Goal: Task Accomplishment & Management: Use online tool/utility

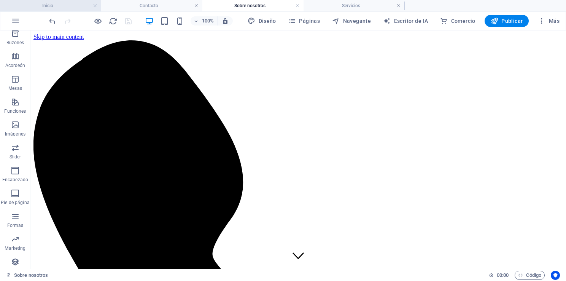
click at [55, 11] on li "Inicio" at bounding box center [50, 5] width 101 height 11
click at [51, 7] on h4 "Inicio" at bounding box center [50, 6] width 101 height 8
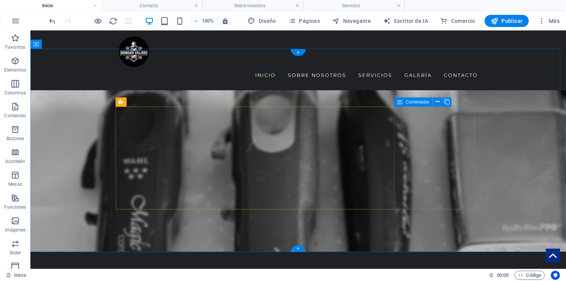
scroll to position [365, 0]
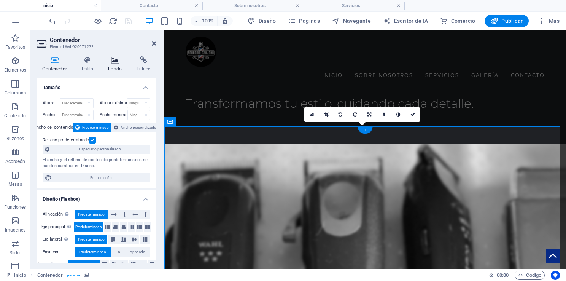
click at [114, 60] on icon at bounding box center [115, 60] width 26 height 8
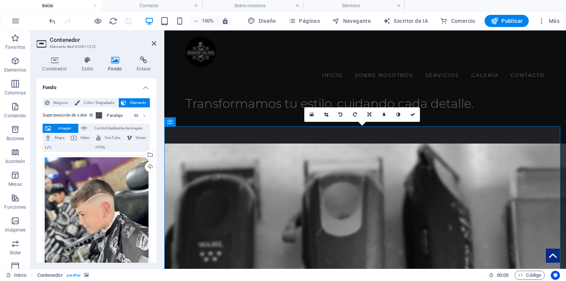
click at [114, 60] on icon at bounding box center [115, 60] width 26 height 8
click at [148, 167] on div "Subir" at bounding box center [149, 167] width 11 height 11
click at [414, 117] on link at bounding box center [413, 114] width 14 height 14
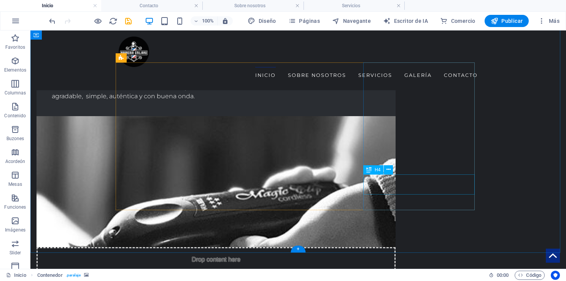
scroll to position [633, 0]
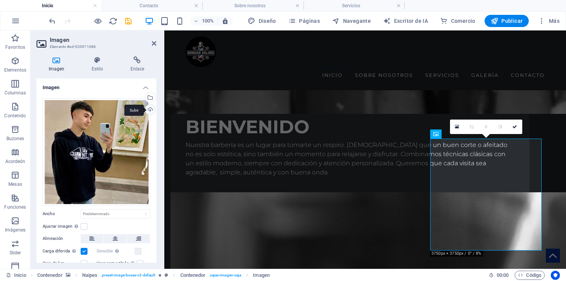
click at [152, 112] on div "Subir" at bounding box center [149, 110] width 11 height 11
click at [516, 125] on icon at bounding box center [515, 126] width 5 height 5
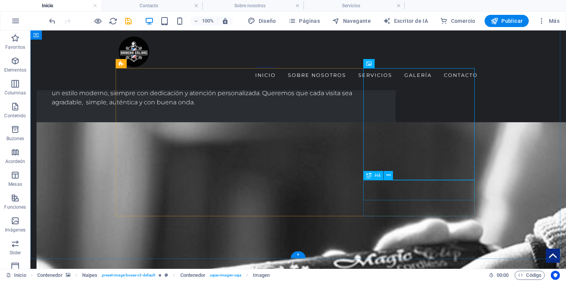
scroll to position [705, 0]
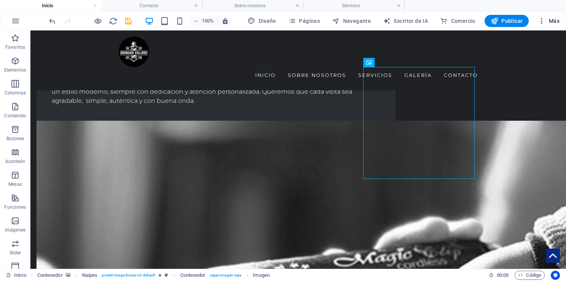
click at [544, 21] on icon "button" at bounding box center [542, 21] width 8 height 8
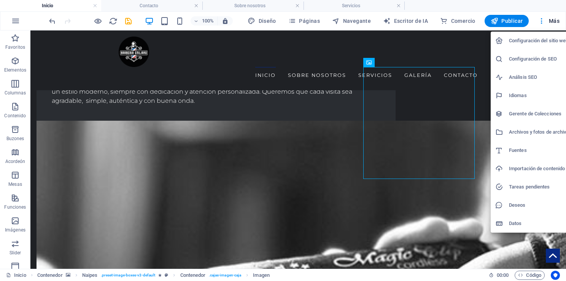
click at [536, 130] on h6 "Archivos y fotos de archivo" at bounding box center [539, 132] width 60 height 9
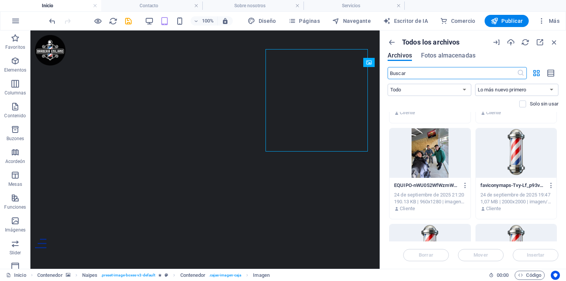
scroll to position [464, 0]
click at [556, 41] on icon "button" at bounding box center [554, 42] width 8 height 8
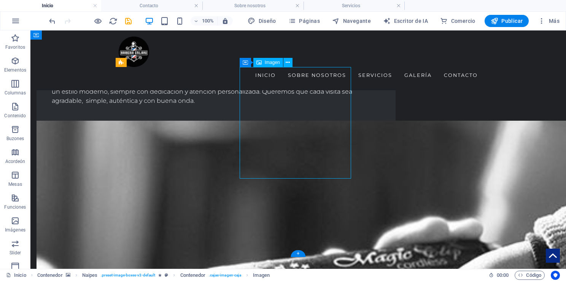
select select "px"
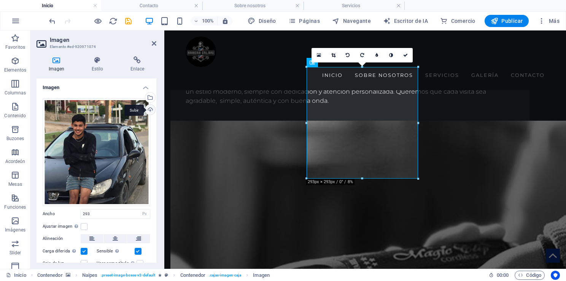
click at [149, 112] on div "Subir" at bounding box center [149, 110] width 11 height 11
click at [405, 56] on icon at bounding box center [406, 55] width 5 height 5
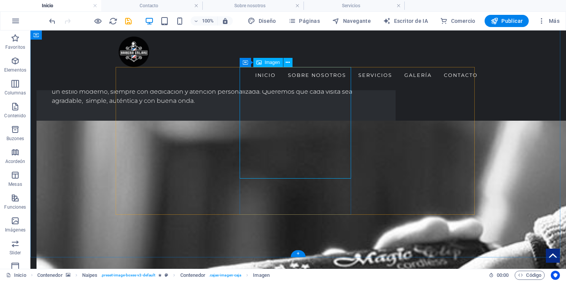
select select "px"
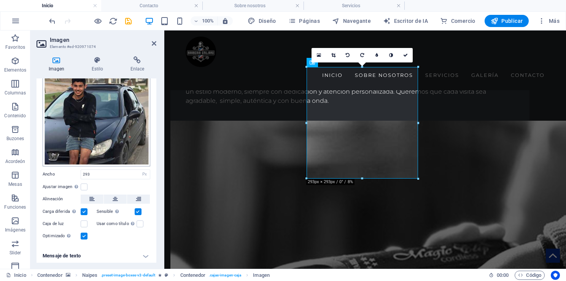
scroll to position [0, 0]
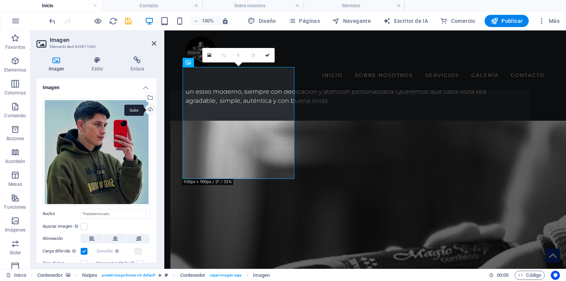
click at [149, 108] on div "Subir" at bounding box center [149, 110] width 11 height 11
click at [267, 54] on icon at bounding box center [267, 55] width 5 height 5
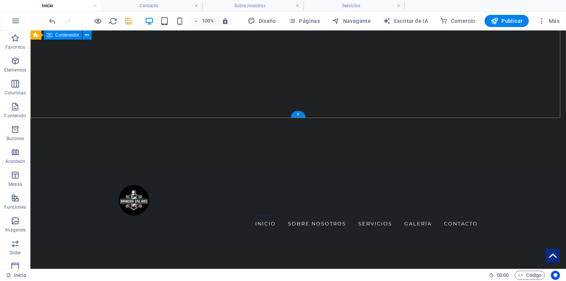
scroll to position [172, 0]
drag, startPoint x: 128, startPoint y: 21, endPoint x: 117, endPoint y: 2, distance: 21.2
click at [128, 21] on icon "salvar" at bounding box center [128, 21] width 9 height 9
checkbox input "false"
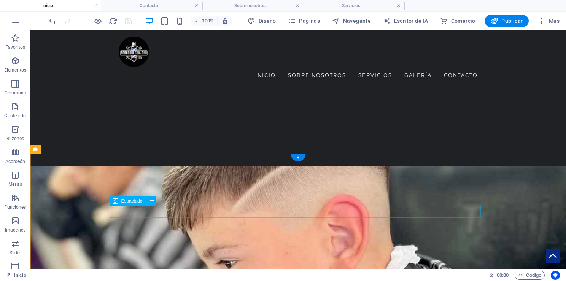
scroll to position [927, 0]
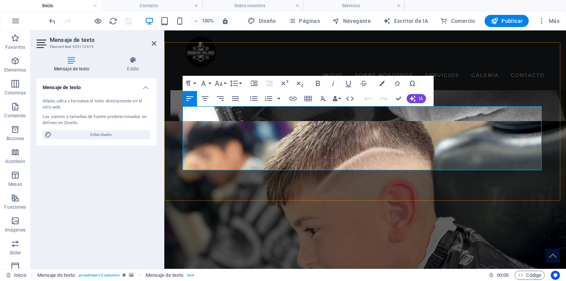
drag, startPoint x: 322, startPoint y: 158, endPoint x: 180, endPoint y: 145, distance: 142.6
click at [381, 83] on icon "button" at bounding box center [382, 83] width 5 height 5
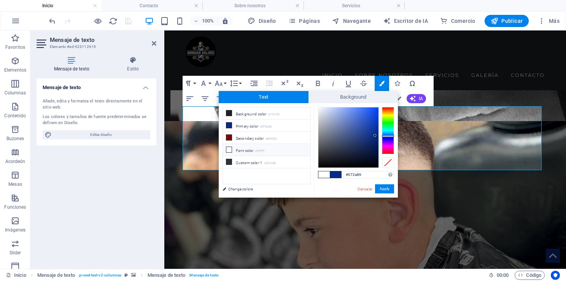
click at [228, 147] on icon at bounding box center [229, 149] width 5 height 5
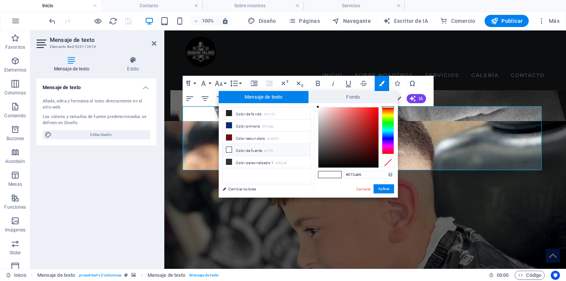
type input "#ffffff"
click at [386, 187] on button "Aplicar" at bounding box center [384, 188] width 21 height 9
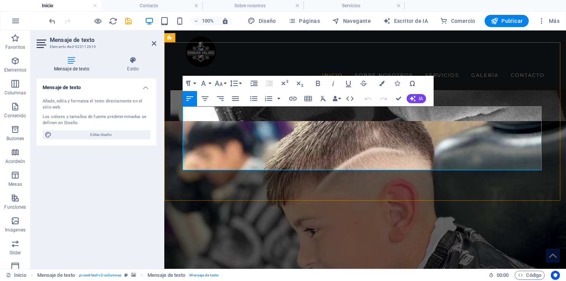
drag, startPoint x: 456, startPoint y: 121, endPoint x: 428, endPoint y: 112, distance: 30.5
click at [384, 84] on icon "button" at bounding box center [382, 83] width 5 height 5
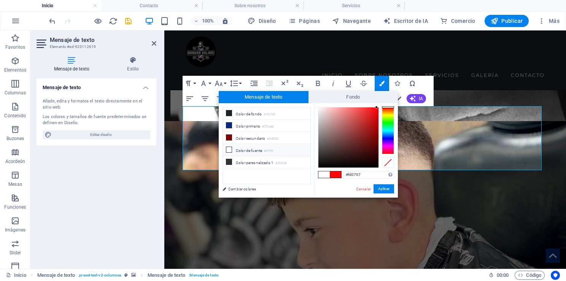
click at [227, 147] on icon at bounding box center [229, 149] width 5 height 5
type input "#ffffff"
click at [381, 188] on button "Aplicar" at bounding box center [384, 188] width 21 height 9
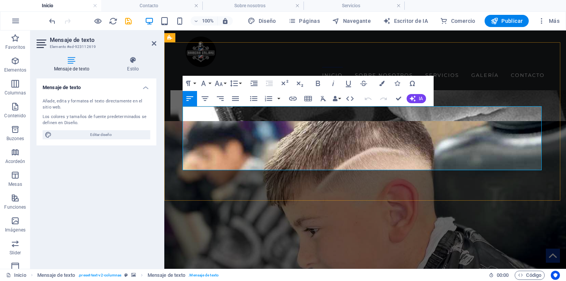
click at [384, 83] on icon "button" at bounding box center [382, 83] width 5 height 5
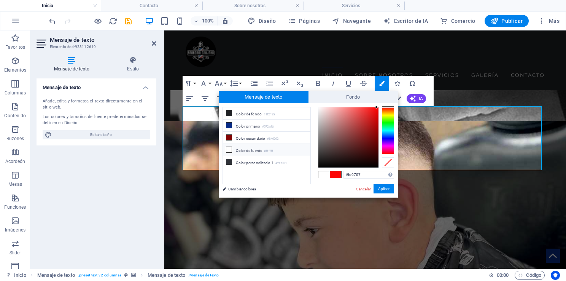
click at [229, 148] on icon at bounding box center [229, 149] width 5 height 5
type input "#ffffff"
click at [385, 187] on button "Aplicar" at bounding box center [384, 188] width 21 height 9
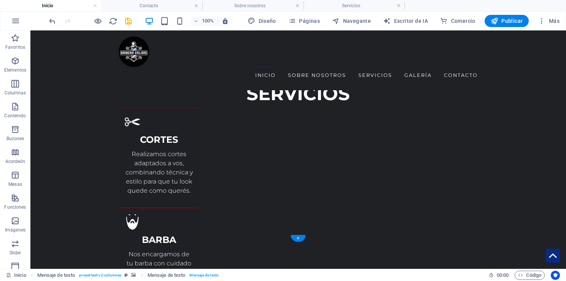
scroll to position [1319, 0]
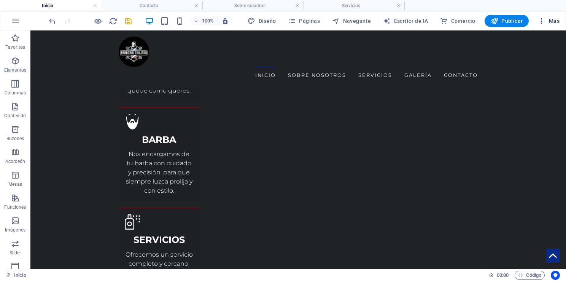
click at [550, 21] on font "Más" at bounding box center [554, 21] width 11 height 6
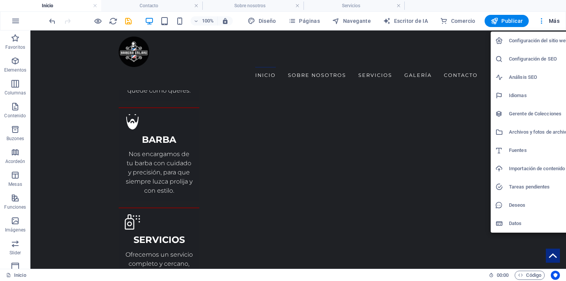
click at [543, 130] on h6 "Archivos y fotos de archivo" at bounding box center [539, 132] width 60 height 9
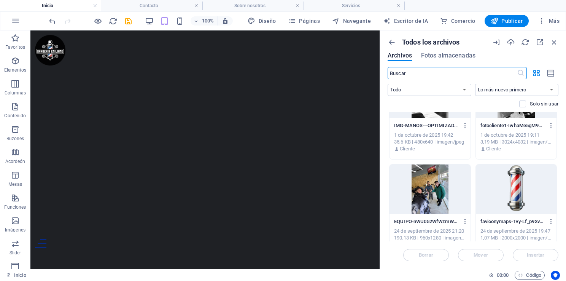
scroll to position [481, 0]
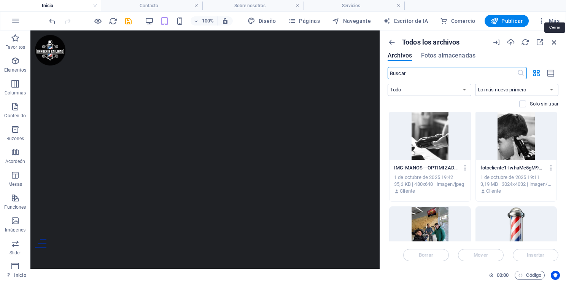
click at [554, 43] on icon "button" at bounding box center [554, 42] width 8 height 8
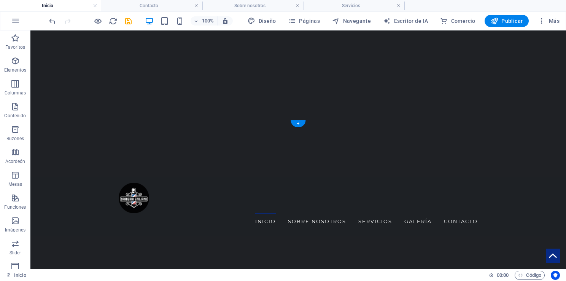
scroll to position [0, 0]
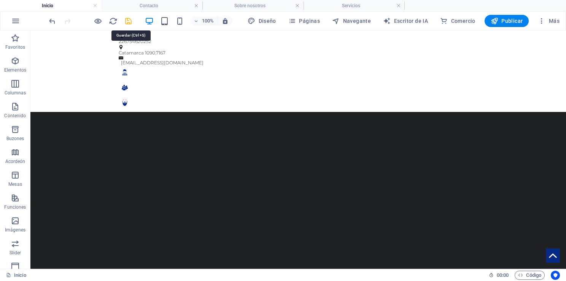
click at [131, 21] on icon "salvar" at bounding box center [128, 21] width 9 height 9
checkbox input "false"
click at [148, 4] on h4 "Contacto" at bounding box center [151, 6] width 101 height 8
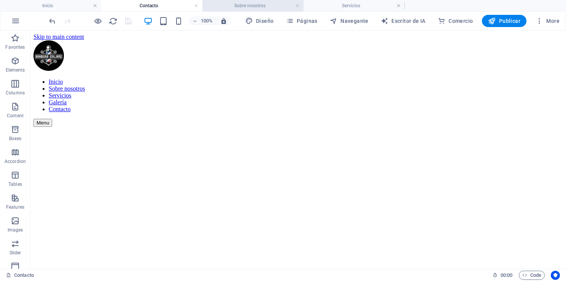
click at [250, 6] on h4 "Sobre nosotros" at bounding box center [253, 6] width 101 height 8
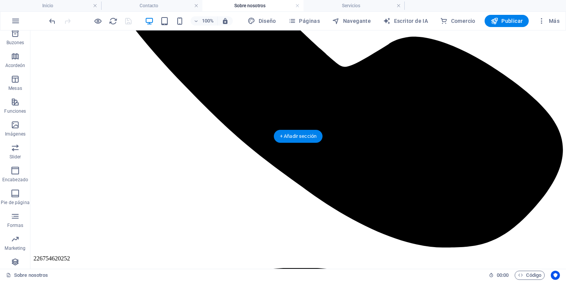
scroll to position [294, 0]
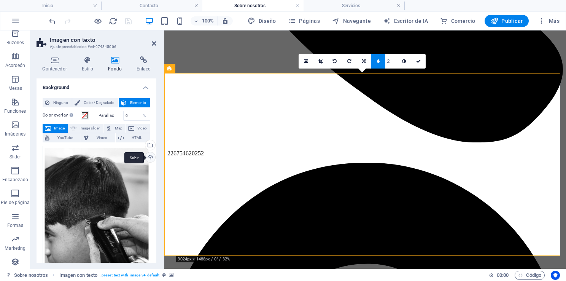
click at [152, 156] on div "Subir" at bounding box center [149, 157] width 11 height 11
click at [394, 65] on input "3" at bounding box center [391, 61] width 11 height 14
type input "2"
click at [394, 63] on input "1" at bounding box center [391, 61] width 11 height 14
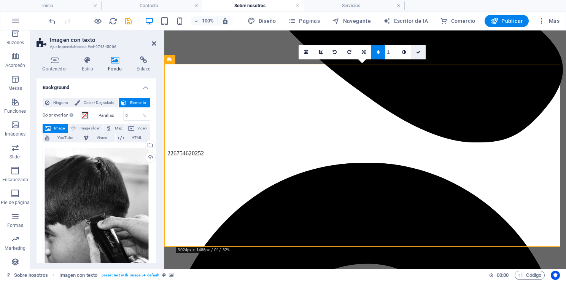
click at [417, 51] on icon at bounding box center [418, 52] width 5 height 5
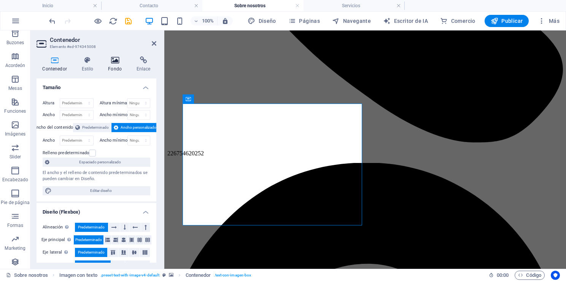
click at [107, 66] on h4 "Fondo" at bounding box center [116, 64] width 29 height 16
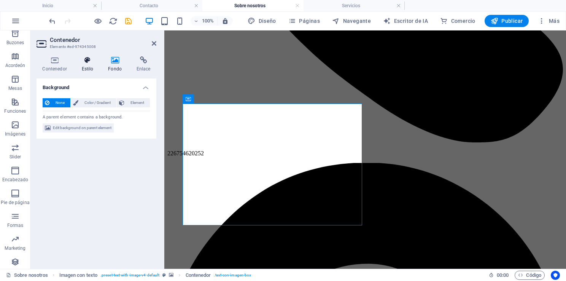
click at [82, 67] on font "Estilo" at bounding box center [88, 68] width 12 height 5
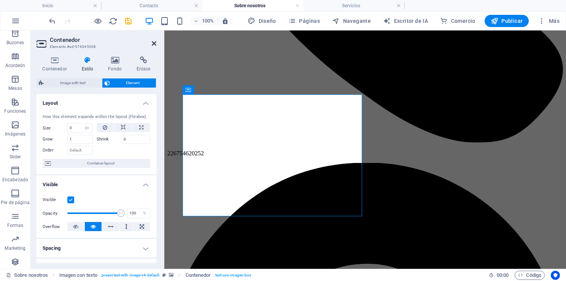
click at [152, 43] on icon at bounding box center [154, 43] width 5 height 6
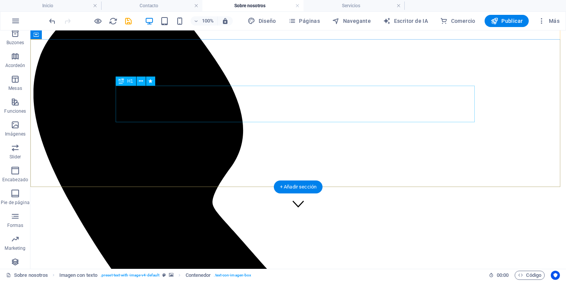
scroll to position [51, 0]
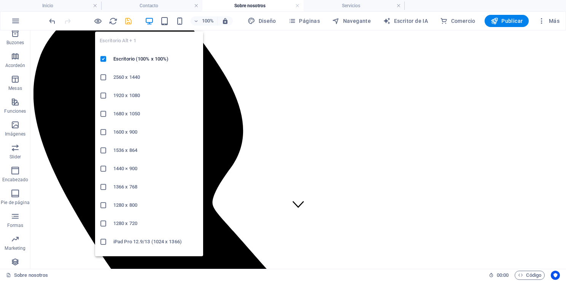
click at [125, 20] on icon "salvar" at bounding box center [128, 21] width 9 height 9
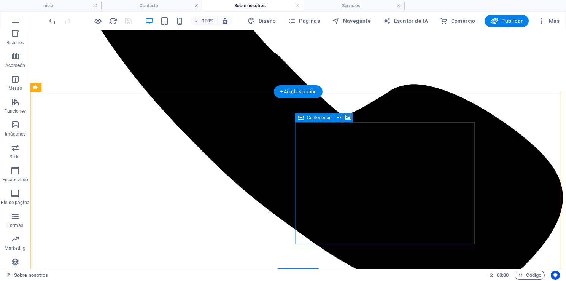
scroll to position [0, 0]
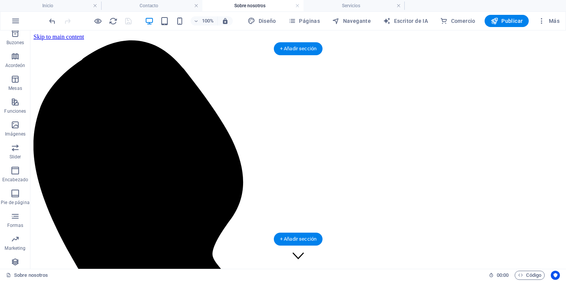
select select "px"
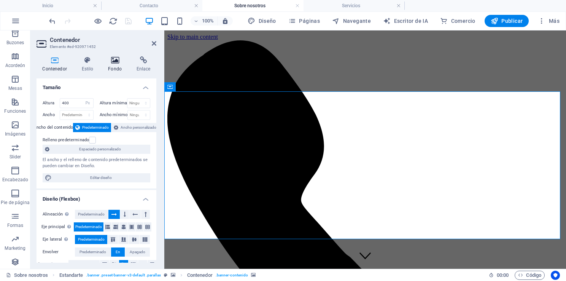
click at [110, 60] on icon at bounding box center [115, 60] width 26 height 8
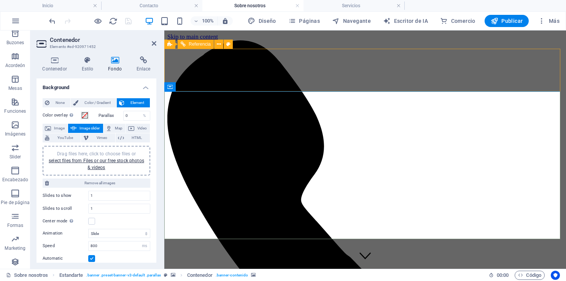
click at [97, 168] on link "select files from Files or our free stock photos & videos" at bounding box center [97, 164] width 96 height 12
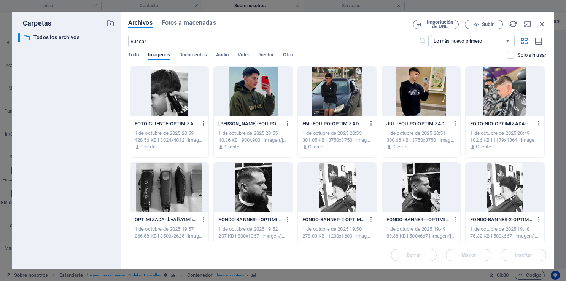
click at [174, 107] on div at bounding box center [169, 91] width 79 height 49
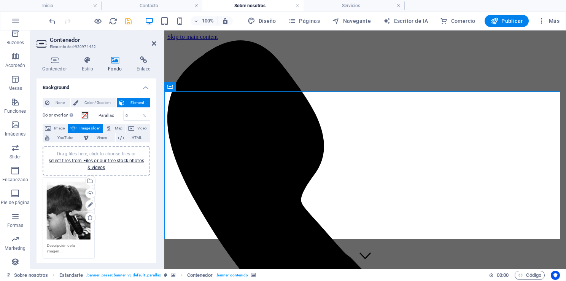
scroll to position [61, 0]
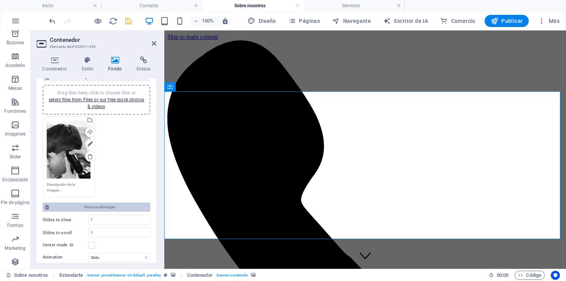
click at [123, 203] on span "Remove all images" at bounding box center [99, 207] width 97 height 9
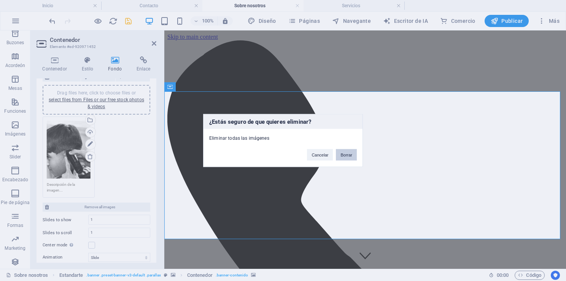
click at [347, 155] on button "Borrar" at bounding box center [346, 154] width 21 height 11
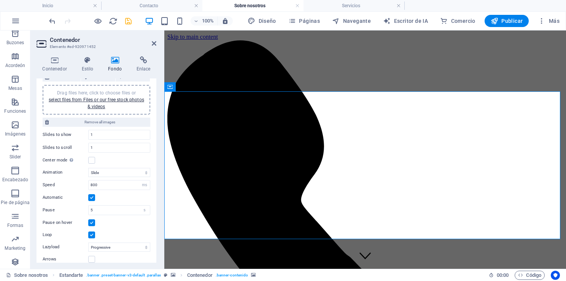
scroll to position [0, 0]
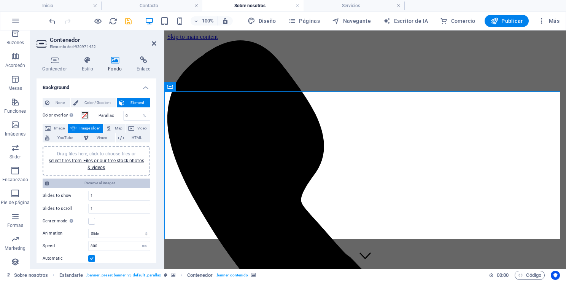
click at [121, 180] on span "Remove all images" at bounding box center [99, 183] width 97 height 9
click at [126, 160] on link "select files from Files or our free stock photos & videos" at bounding box center [97, 164] width 96 height 12
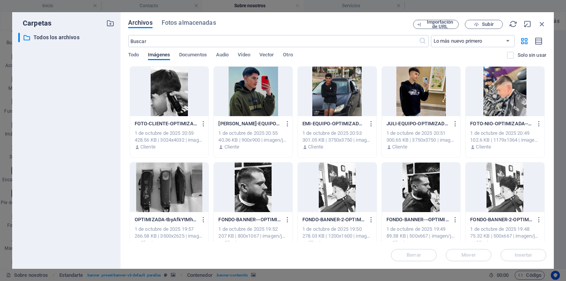
click at [199, 104] on div at bounding box center [169, 91] width 79 height 49
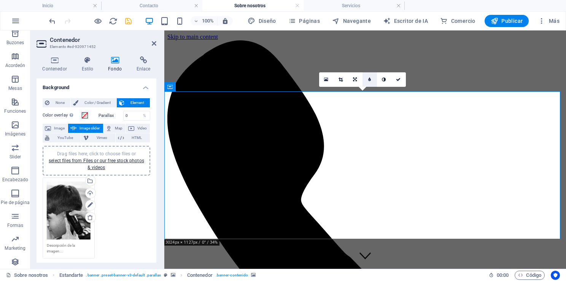
click at [371, 81] on link at bounding box center [370, 79] width 14 height 14
type input "4"
type input "3"
click at [404, 80] on icon at bounding box center [404, 79] width 5 height 5
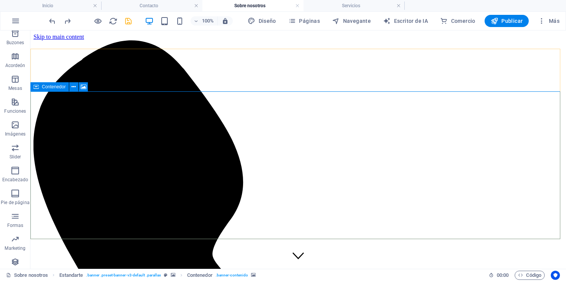
click at [37, 87] on icon at bounding box center [36, 86] width 5 height 9
click at [39, 84] on div "Contenedor" at bounding box center [49, 86] width 38 height 9
select select "ms"
select select "s"
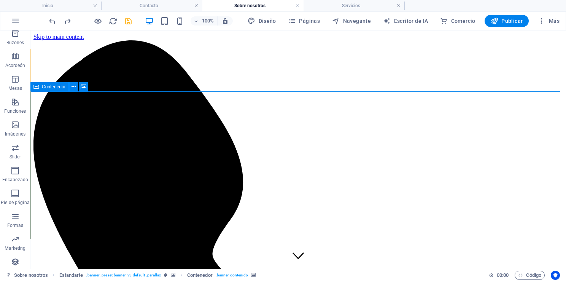
select select "progressive"
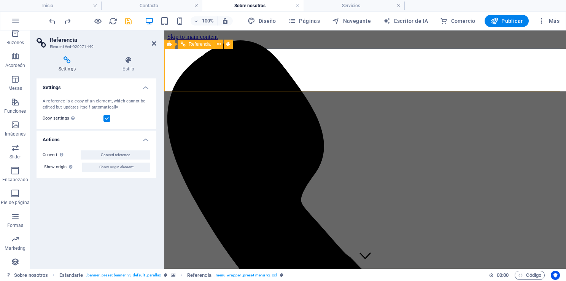
select select "ms"
select select "s"
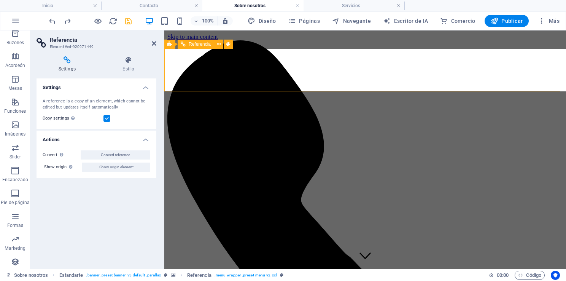
select select "progressive"
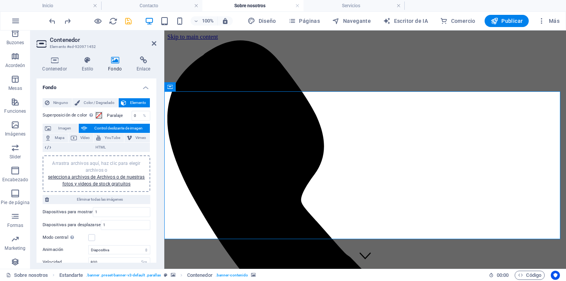
click at [99, 100] on span "Color / Degradado" at bounding box center [99, 102] width 34 height 9
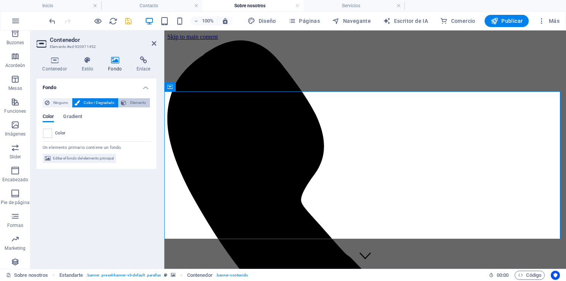
click at [137, 101] on span "Elemento" at bounding box center [138, 102] width 19 height 9
select select "ms"
select select "s"
select select "progressive"
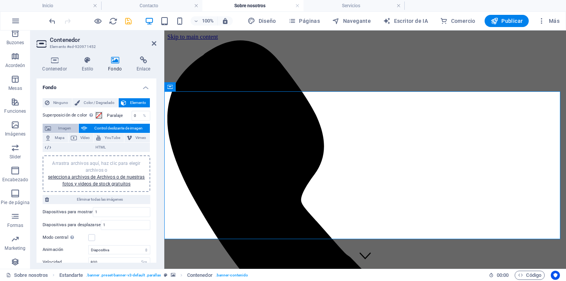
click at [64, 127] on span "Imagen" at bounding box center [64, 128] width 23 height 9
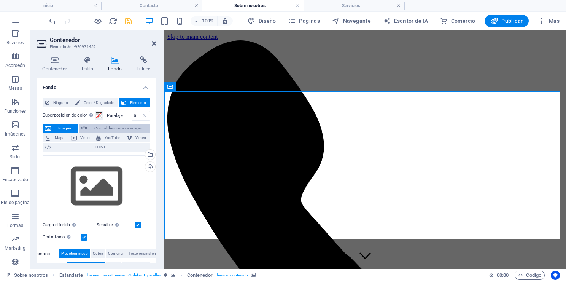
click at [85, 127] on icon at bounding box center [84, 128] width 6 height 9
select select "ms"
select select "s"
select select "progressive"
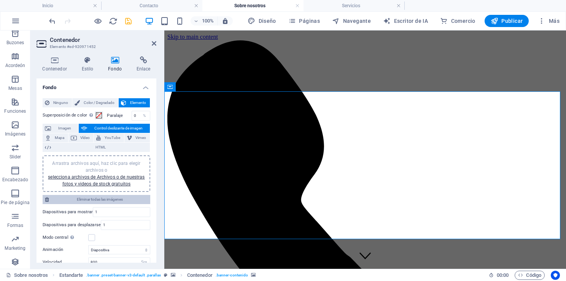
click at [127, 200] on span "Eliminar todas las imágenes" at bounding box center [99, 199] width 97 height 9
click at [116, 199] on span "Eliminar todas las imágenes" at bounding box center [99, 199] width 97 height 9
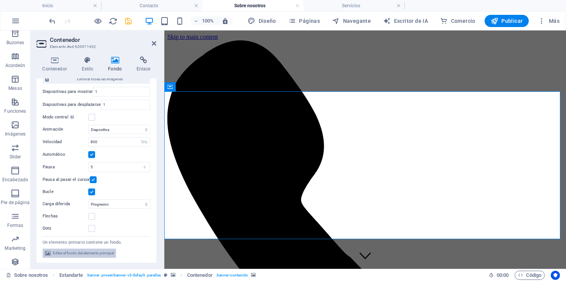
click at [95, 252] on span "Editar el fondo del elemento principal" at bounding box center [83, 253] width 61 height 9
select select "ms"
select select "s"
select select "progressive"
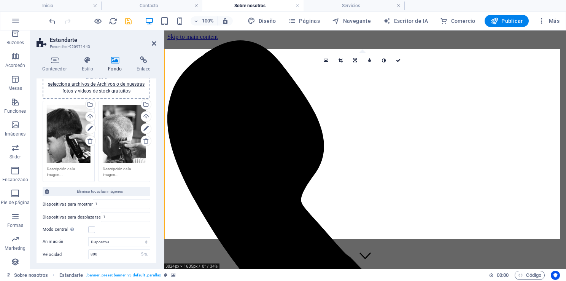
scroll to position [94, 0]
click at [88, 116] on div "Subir" at bounding box center [89, 116] width 11 height 11
click at [143, 113] on div "Subir" at bounding box center [145, 116] width 11 height 11
click at [399, 63] on link at bounding box center [399, 60] width 14 height 14
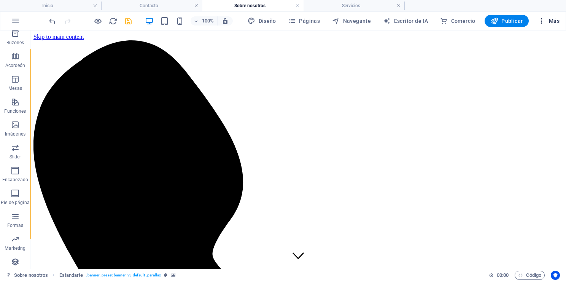
click at [552, 19] on font "Más" at bounding box center [554, 21] width 11 height 6
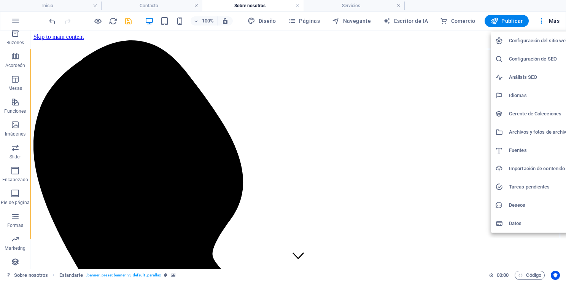
click at [531, 129] on h6 "Archivos y fotos de archivo" at bounding box center [539, 132] width 60 height 9
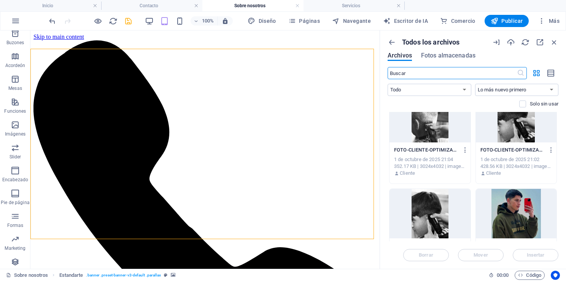
scroll to position [0, 0]
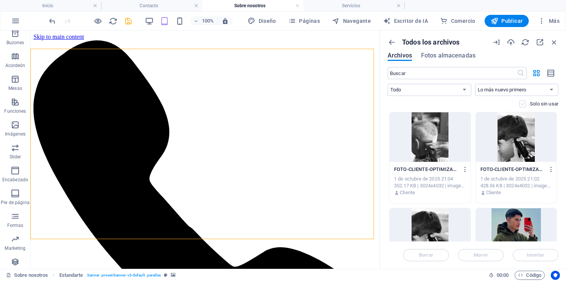
click at [522, 102] on label at bounding box center [523, 104] width 7 height 7
click at [0, 0] on input "checkbox" at bounding box center [0, 0] width 0 height 0
click at [523, 104] on label at bounding box center [523, 104] width 7 height 7
click at [0, 0] on input "checkbox" at bounding box center [0, 0] width 0 height 0
click at [521, 105] on label at bounding box center [523, 104] width 7 height 7
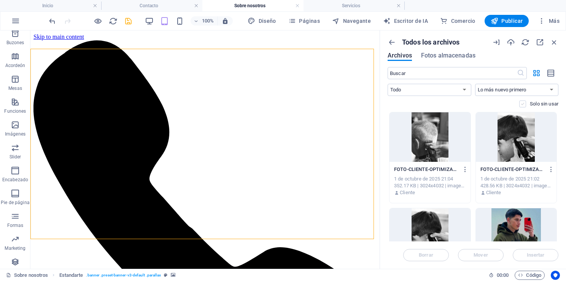
click at [0, 0] on input "checkbox" at bounding box center [0, 0] width 0 height 0
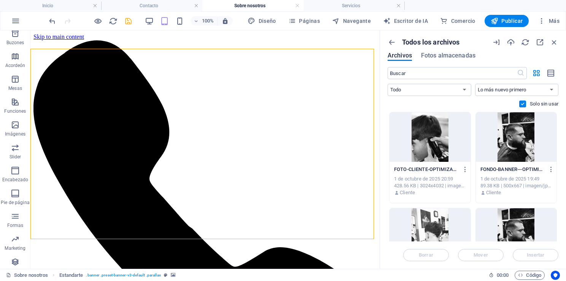
scroll to position [96, 0]
click at [524, 104] on label at bounding box center [523, 104] width 7 height 7
click at [0, 0] on input "checkbox" at bounding box center [0, 0] width 0 height 0
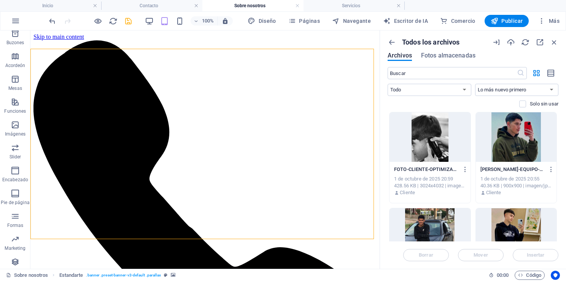
scroll to position [0, 0]
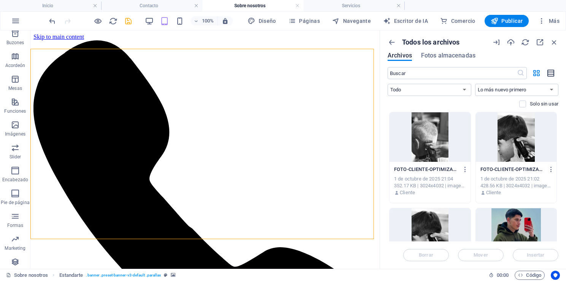
click at [552, 72] on icon "button" at bounding box center [551, 73] width 8 height 9
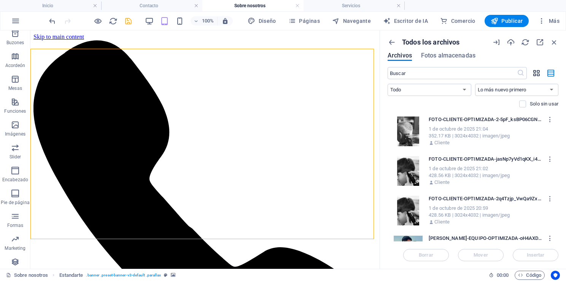
click at [539, 74] on icon "button" at bounding box center [537, 73] width 9 height 8
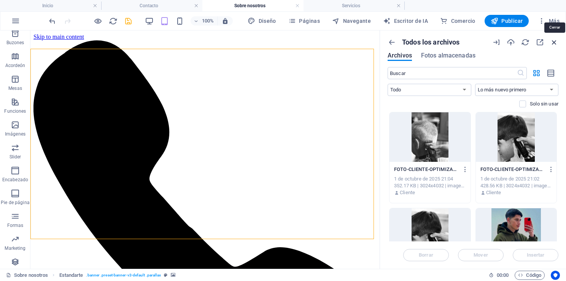
click at [554, 42] on icon "button" at bounding box center [554, 42] width 8 height 8
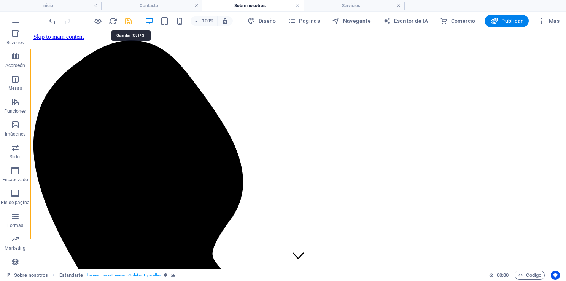
click at [127, 22] on icon "salvar" at bounding box center [128, 21] width 9 height 9
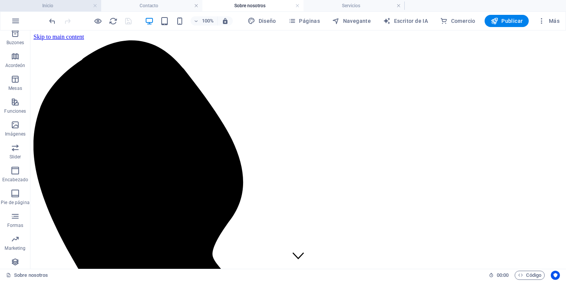
click at [65, 7] on h4 "Inicio" at bounding box center [50, 6] width 101 height 8
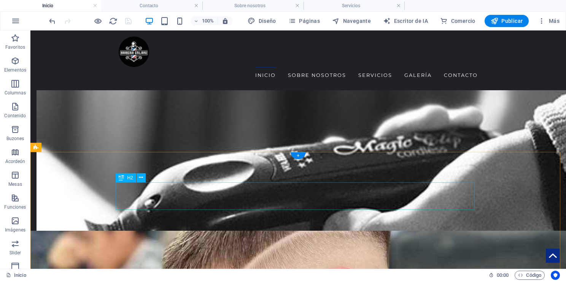
scroll to position [816, 0]
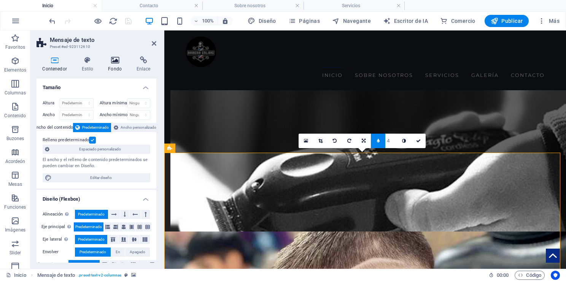
click at [115, 64] on icon at bounding box center [115, 60] width 26 height 8
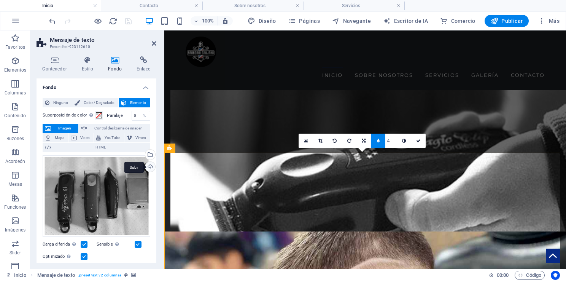
click at [148, 168] on div "Subir" at bounding box center [149, 167] width 11 height 11
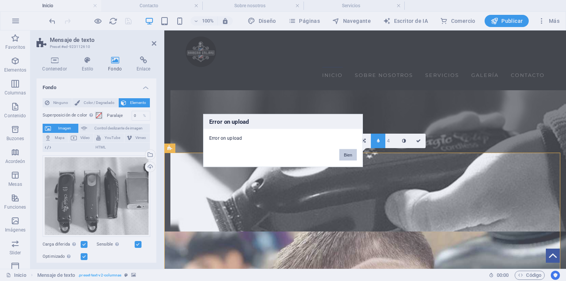
click at [349, 154] on button "Bien" at bounding box center [349, 154] width 18 height 11
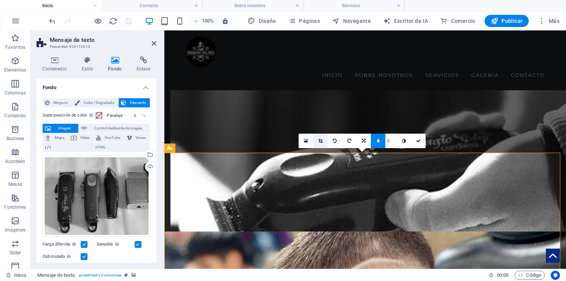
click at [322, 140] on icon at bounding box center [321, 141] width 4 height 5
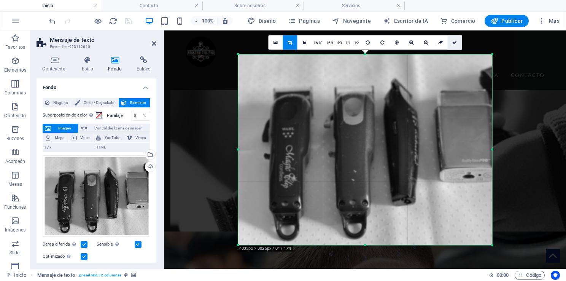
click at [455, 43] on icon at bounding box center [455, 42] width 5 height 5
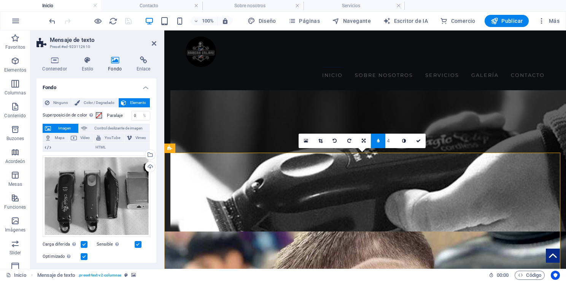
click at [536, 8] on ul "Inicio Contacto Sobre nosotros Servicios" at bounding box center [283, 5] width 566 height 11
click at [149, 167] on div "Subir" at bounding box center [149, 167] width 11 height 11
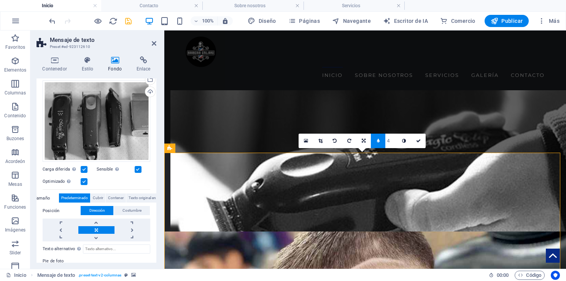
scroll to position [0, 0]
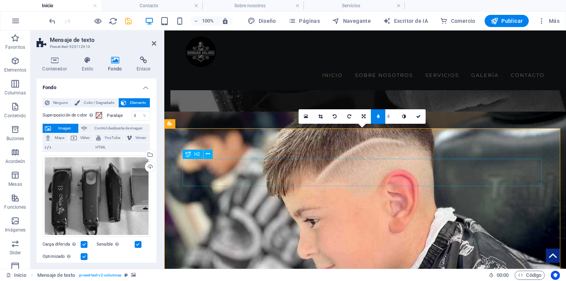
scroll to position [841, 0]
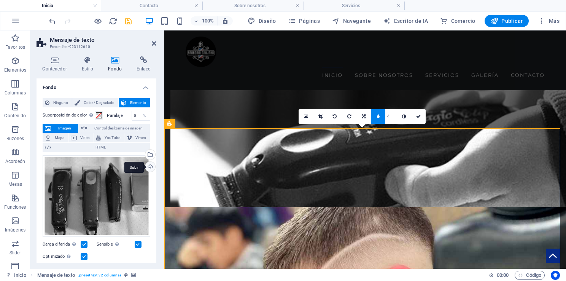
click at [148, 166] on div "Subir" at bounding box center [149, 167] width 11 height 11
click at [320, 114] on icon at bounding box center [321, 116] width 4 height 5
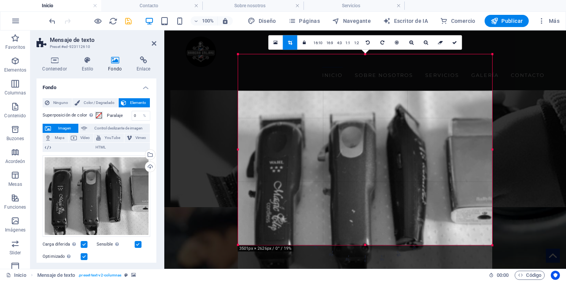
drag, startPoint x: 370, startPoint y: 106, endPoint x: 370, endPoint y: 138, distance: 32.4
click at [370, 138] on div at bounding box center [365, 186] width 254 height 191
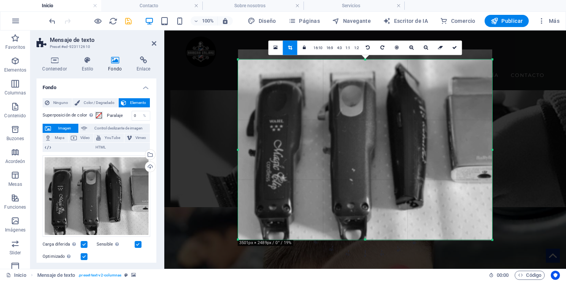
drag, startPoint x: 366, startPoint y: 53, endPoint x: 347, endPoint y: 206, distance: 154.2
click at [368, 63] on div "180 170 160 150 140 130 120 110 100 90 80 70 60 50 40 30 20 10 0 -10 -20 -30 -4…" at bounding box center [365, 149] width 254 height 180
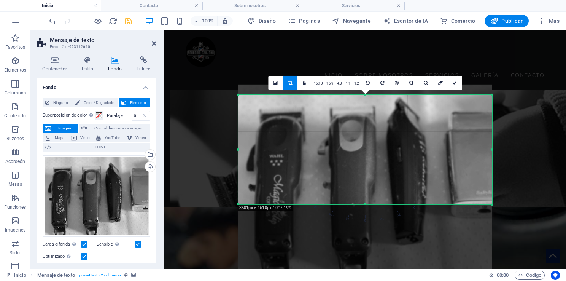
drag, startPoint x: 363, startPoint y: 241, endPoint x: 372, endPoint y: 169, distance: 71.8
click at [372, 169] on div "180 170 160 150 140 130 120 110 100 90 80 70 60 50 40 30 20 10 0 -10 -20 -30 -4…" at bounding box center [365, 150] width 254 height 110
click at [455, 81] on icon at bounding box center [455, 83] width 5 height 5
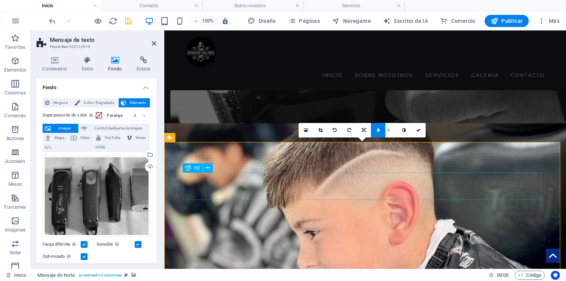
scroll to position [826, 0]
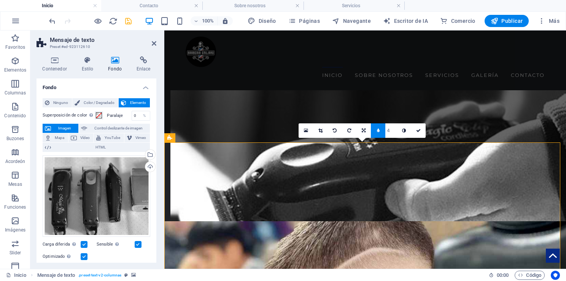
click at [321, 131] on icon at bounding box center [321, 130] width 4 height 5
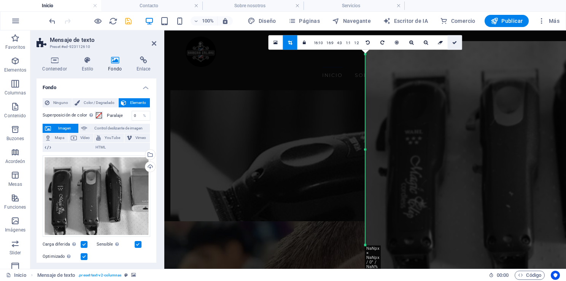
click at [454, 40] on icon at bounding box center [455, 42] width 5 height 5
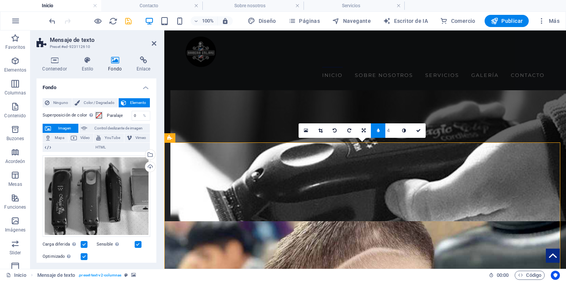
click at [318, 131] on link at bounding box center [320, 130] width 14 height 14
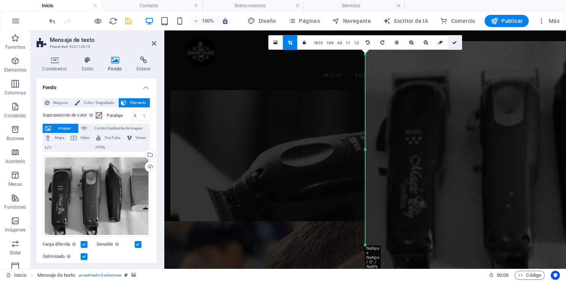
click at [454, 46] on link at bounding box center [455, 42] width 14 height 14
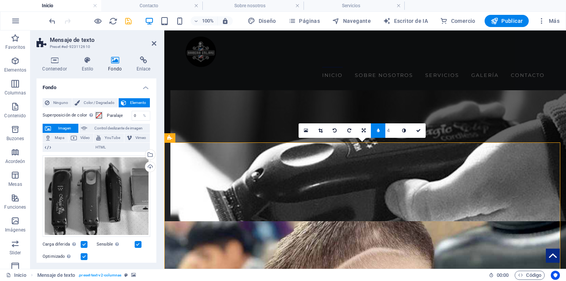
scroll to position [886, 0]
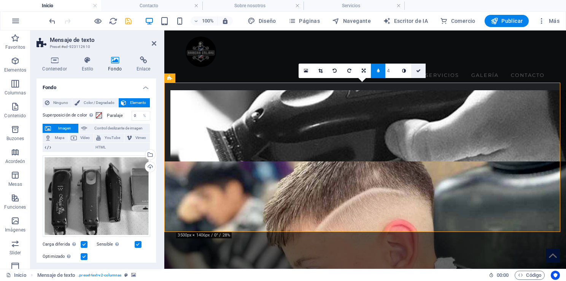
click at [420, 71] on icon at bounding box center [418, 71] width 5 height 5
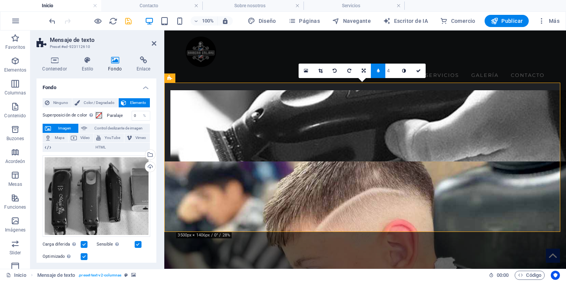
type input "5"
type input "7"
type input "8"
type input "7"
click at [419, 69] on icon at bounding box center [418, 71] width 5 height 5
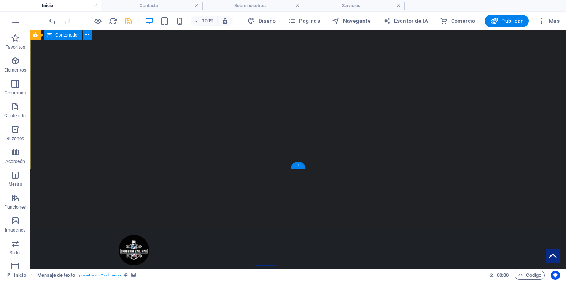
scroll to position [0, 0]
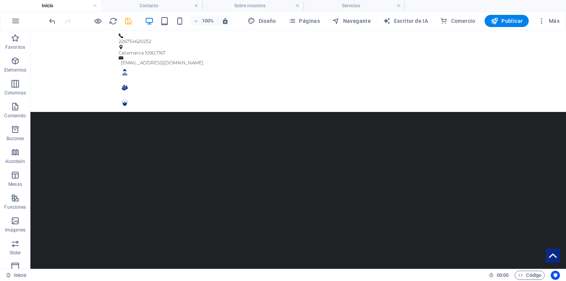
click at [129, 22] on icon "salvar" at bounding box center [128, 21] width 9 height 9
checkbox input "false"
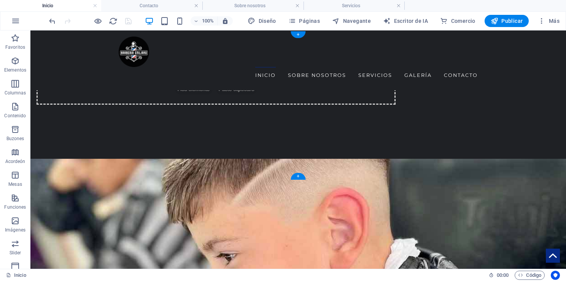
scroll to position [863, 0]
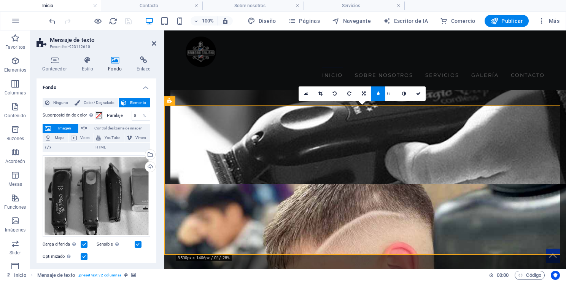
type input "5"
type input "3"
type input "7"
type input "8"
type input "7"
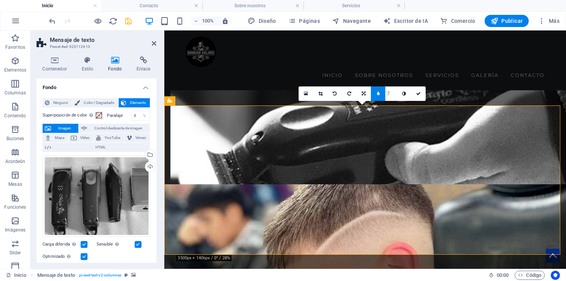
type input "6"
click at [421, 92] on icon at bounding box center [418, 93] width 5 height 5
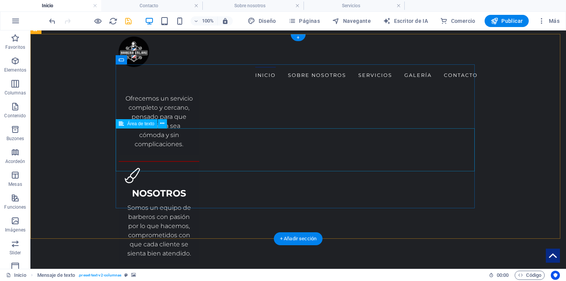
scroll to position [1476, 0]
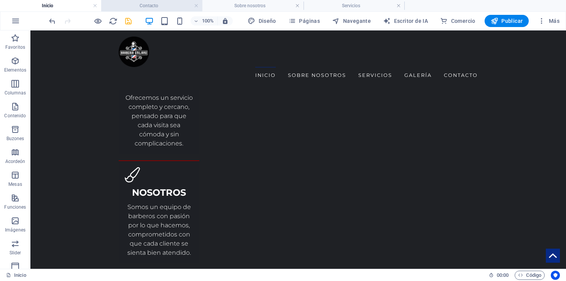
click at [139, 5] on h4 "Contacto" at bounding box center [151, 6] width 101 height 8
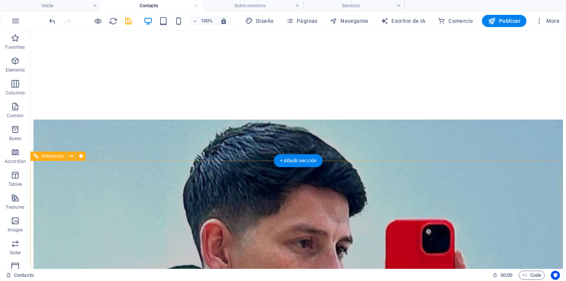
scroll to position [0, 0]
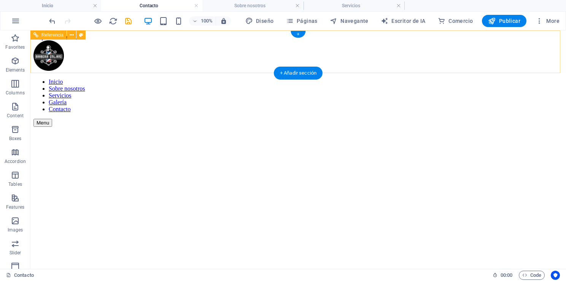
click at [172, 65] on div "Inicio Sobre nosotros Servicios Galería Contacto Menu" at bounding box center [299, 83] width 530 height 86
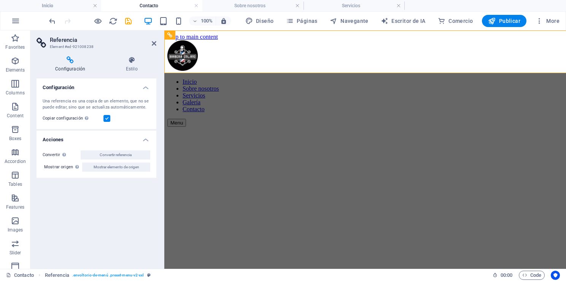
click at [190, 127] on figure at bounding box center [366, 127] width 396 height 0
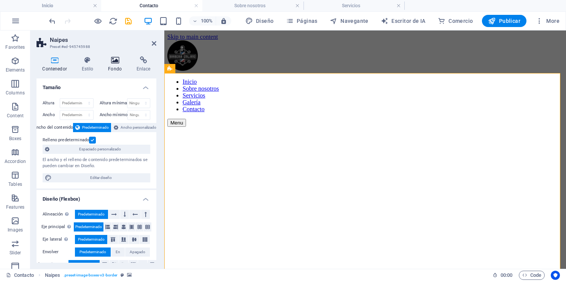
click at [112, 65] on h4 "Fondo" at bounding box center [116, 64] width 29 height 16
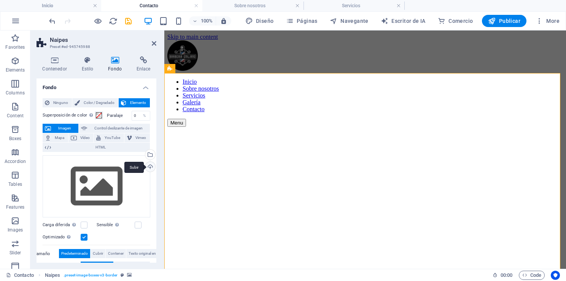
click at [148, 169] on div "Subir" at bounding box center [149, 167] width 11 height 11
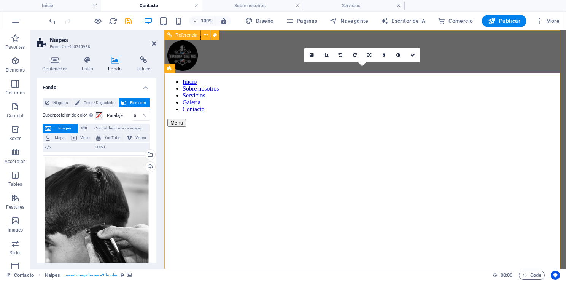
click at [262, 78] on nav "Inicio Sobre nosotros Servicios Galería Contacto" at bounding box center [366, 95] width 396 height 34
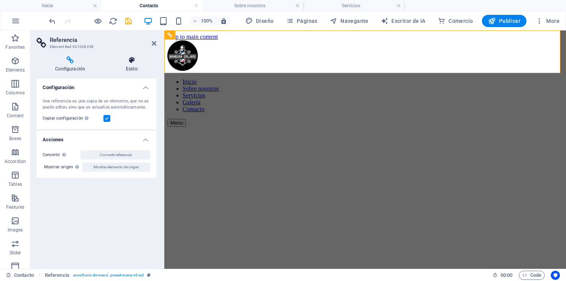
click at [134, 56] on icon at bounding box center [131, 60] width 49 height 8
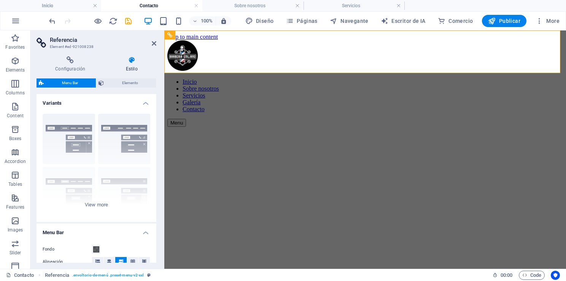
click at [129, 62] on icon at bounding box center [131, 60] width 49 height 8
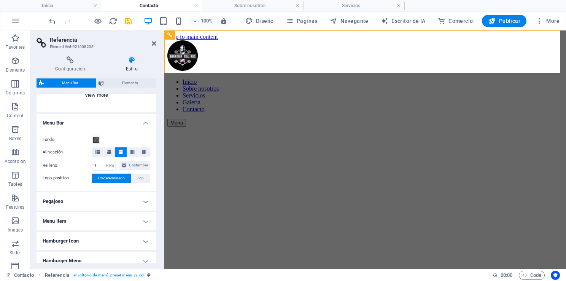
scroll to position [110, 0]
click at [96, 138] on span at bounding box center [96, 140] width 6 height 6
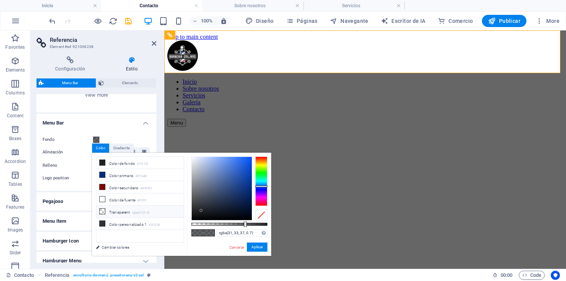
click at [102, 209] on icon at bounding box center [102, 211] width 5 height 5
type input "rgba(0, 0, 0, 0)"
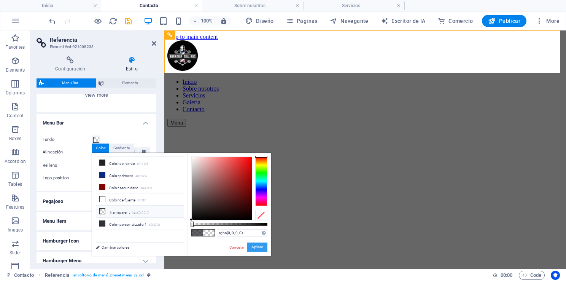
click at [257, 244] on button "Aplicar" at bounding box center [257, 246] width 21 height 9
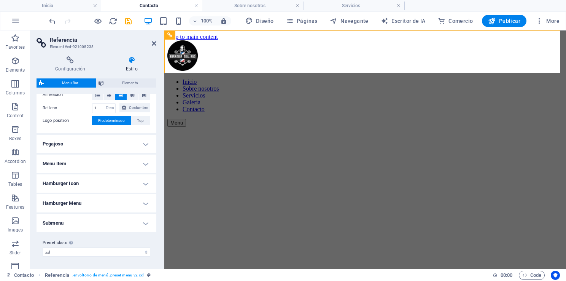
scroll to position [0, 0]
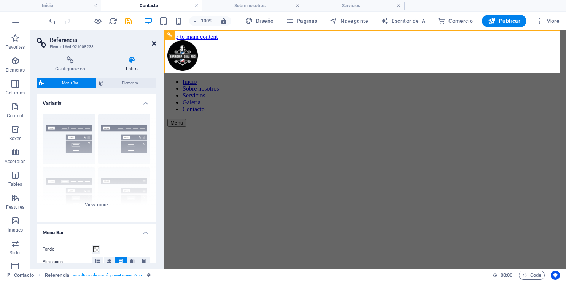
click at [155, 44] on icon at bounding box center [154, 43] width 5 height 6
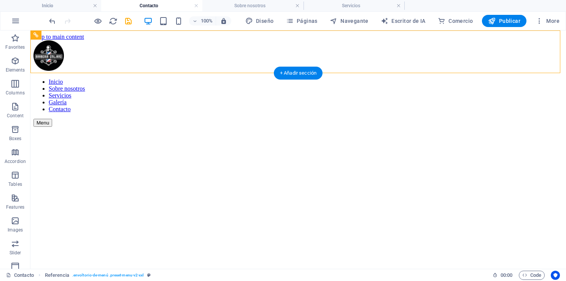
click at [492, 127] on figure at bounding box center [299, 127] width 530 height 0
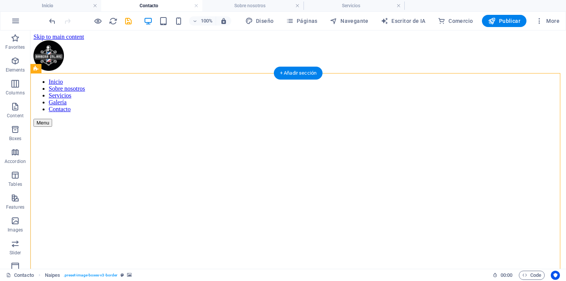
click at [492, 127] on figure at bounding box center [299, 127] width 530 height 0
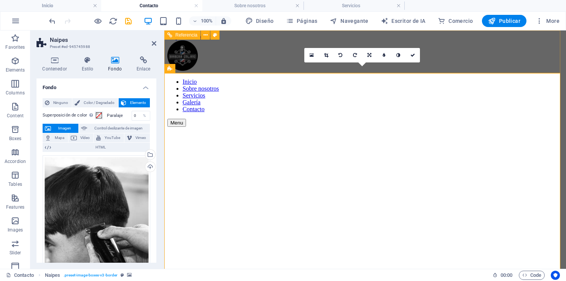
click at [263, 78] on nav "Inicio Sobre nosotros Servicios Galería Contacto" at bounding box center [366, 95] width 396 height 34
select select "rem"
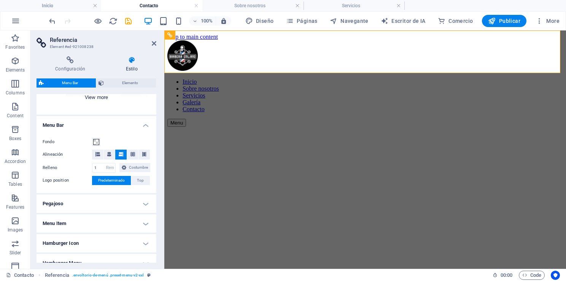
scroll to position [108, 0]
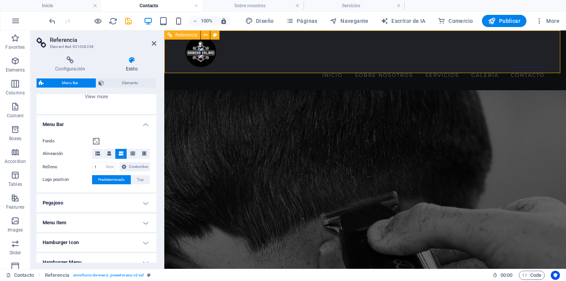
click at [238, 67] on nav "Inicio Sobre nosotros Servicios Galería Contacto" at bounding box center [365, 75] width 359 height 17
click at [57, 5] on h4 "Inicio" at bounding box center [50, 6] width 101 height 8
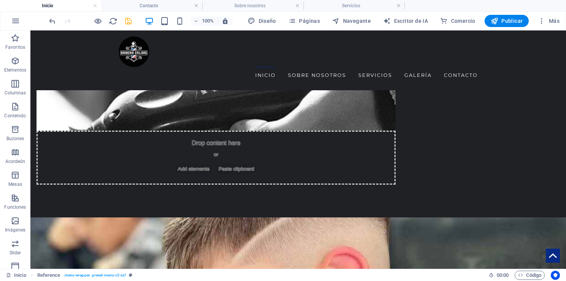
scroll to position [854, 0]
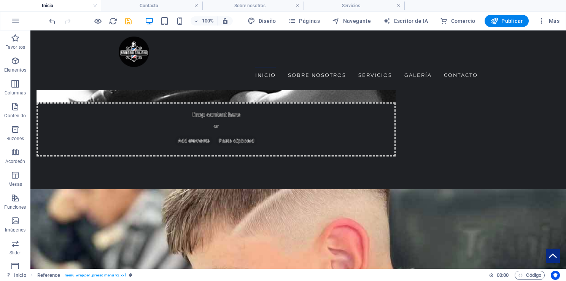
click at [128, 19] on icon "salvar" at bounding box center [128, 21] width 9 height 9
checkbox input "false"
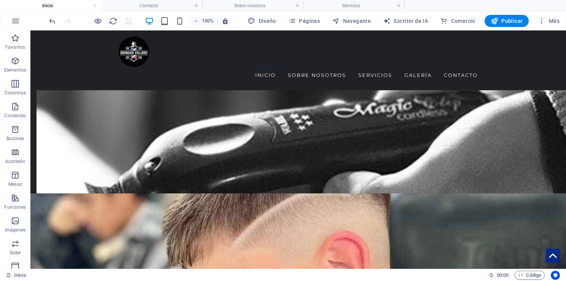
click at [531, 26] on div "Diseño Páginas Navegante Escritor de IA Comercio Publicar Más" at bounding box center [404, 21] width 318 height 12
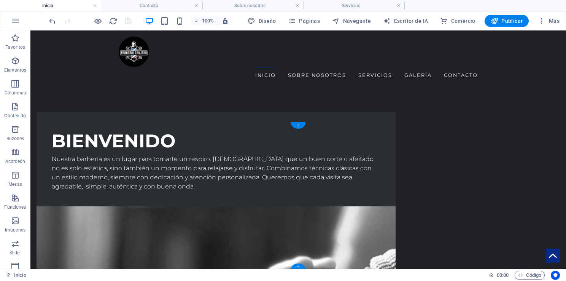
scroll to position [1028, 0]
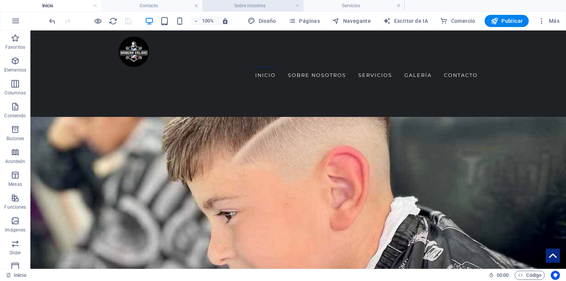
click at [241, 8] on h4 "Sobre nosotros" at bounding box center [253, 6] width 101 height 8
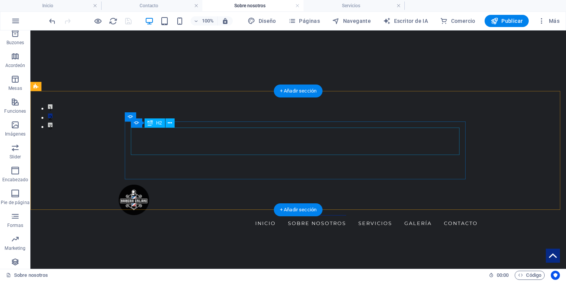
scroll to position [148, 0]
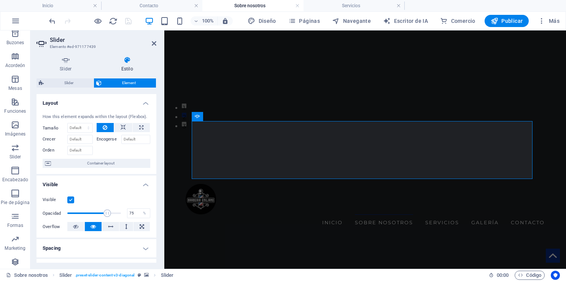
click at [107, 212] on span at bounding box center [94, 212] width 54 height 11
click at [113, 214] on span at bounding box center [94, 212] width 54 height 11
click at [152, 41] on icon at bounding box center [154, 43] width 5 height 6
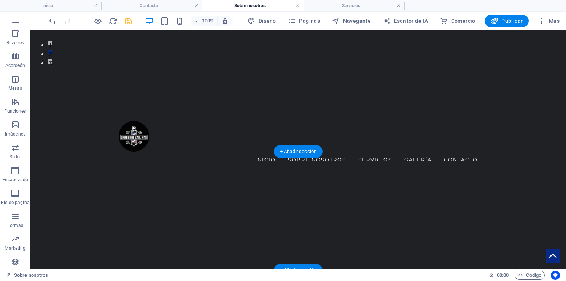
scroll to position [0, 0]
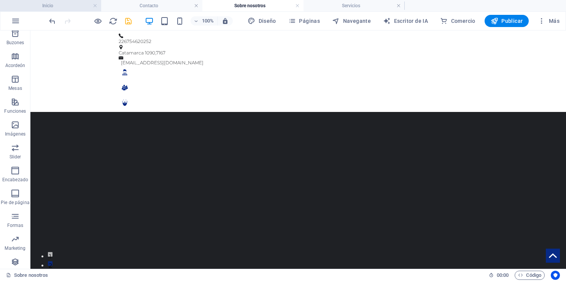
click at [80, 5] on h4 "Inicio" at bounding box center [50, 6] width 101 height 8
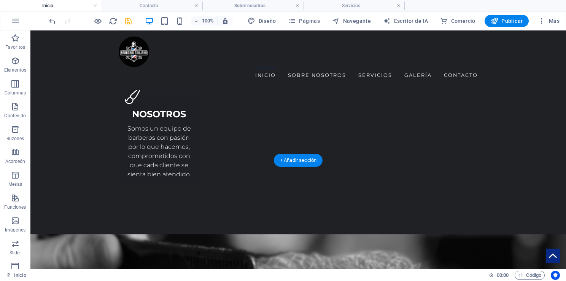
scroll to position [1405, 0]
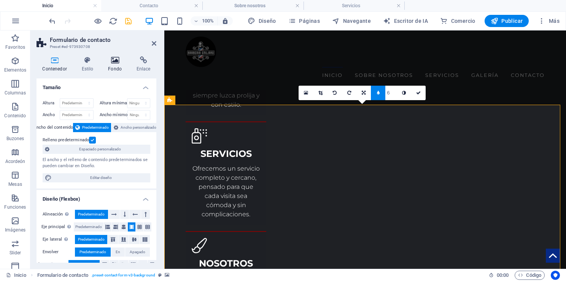
click at [112, 59] on icon at bounding box center [115, 60] width 26 height 8
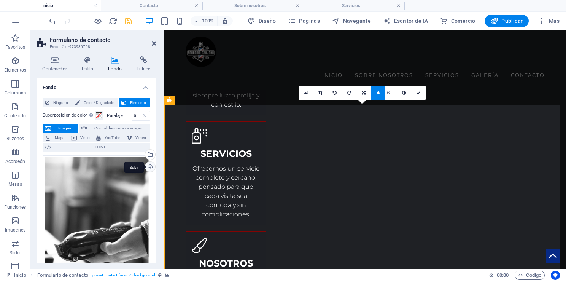
click at [150, 166] on div "Subir" at bounding box center [149, 167] width 11 height 11
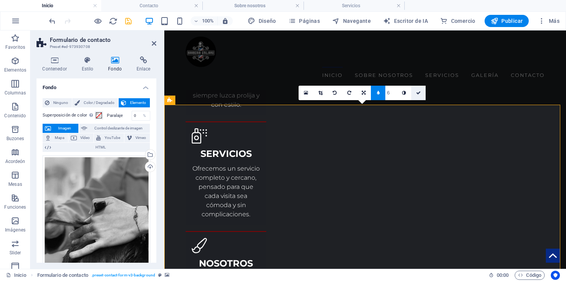
click at [417, 94] on icon at bounding box center [418, 93] width 5 height 5
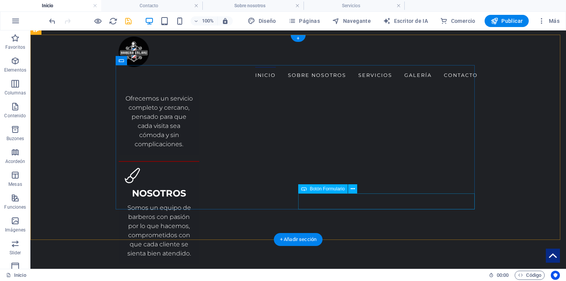
scroll to position [1476, 0]
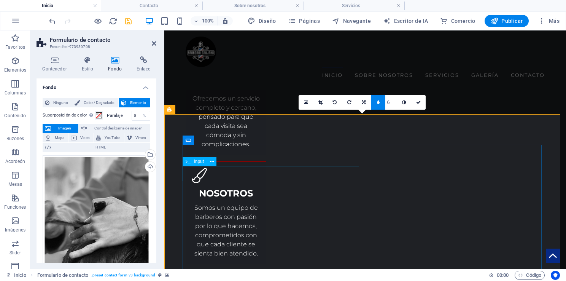
scroll to position [1396, 0]
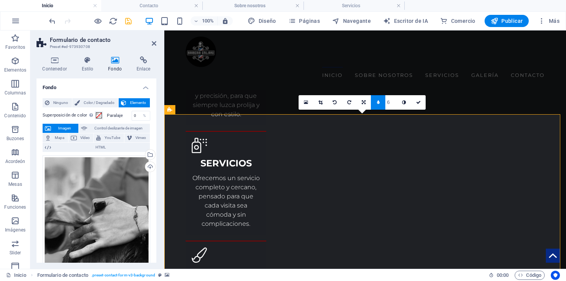
type input "3"
click at [420, 104] on icon at bounding box center [418, 102] width 5 height 5
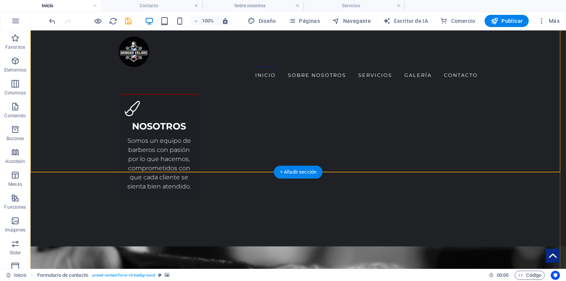
scroll to position [1543, 0]
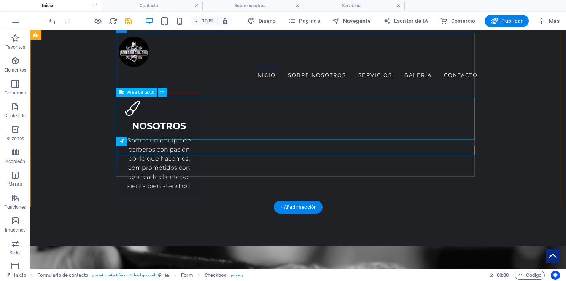
scroll to position [1508, 0]
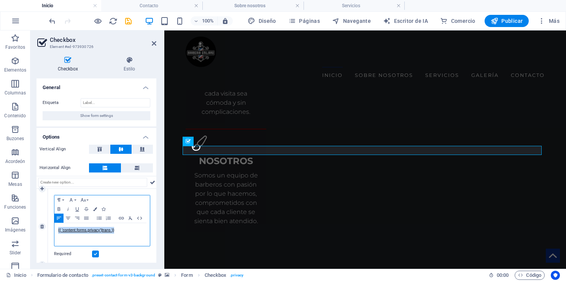
drag, startPoint x: 124, startPoint y: 231, endPoint x: 55, endPoint y: 229, distance: 69.7
click at [55, 229] on div "{{ 'content.forms.privacy'|trans }}" at bounding box center [102, 234] width 96 height 23
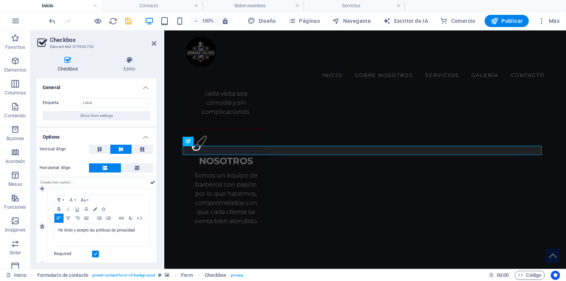
click at [93, 254] on label at bounding box center [95, 253] width 7 height 7
click at [0, 0] on input "Required" at bounding box center [0, 0] width 0 height 0
click at [95, 255] on label at bounding box center [95, 253] width 7 height 7
click at [0, 0] on input "Required" at bounding box center [0, 0] width 0 height 0
click at [122, 252] on div "Required" at bounding box center [102, 253] width 96 height 9
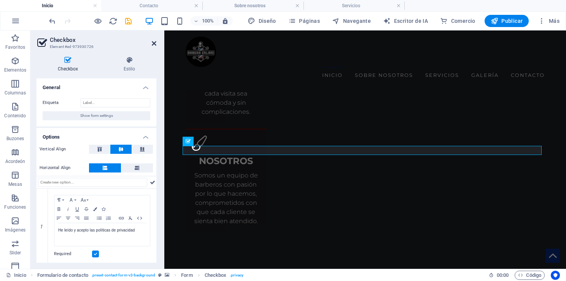
click at [154, 44] on icon at bounding box center [154, 43] width 5 height 6
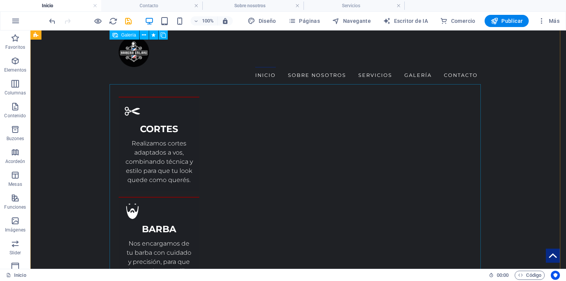
scroll to position [1103, 0]
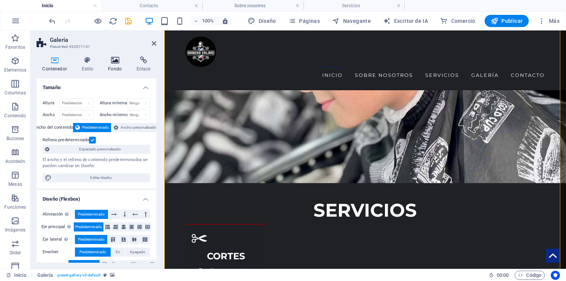
click at [115, 61] on icon at bounding box center [115, 60] width 26 height 8
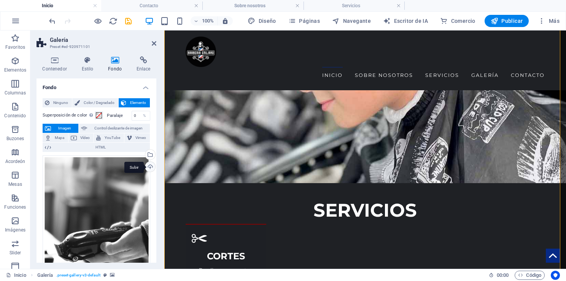
click at [148, 167] on div "Subir" at bounding box center [149, 167] width 11 height 11
click at [155, 43] on icon at bounding box center [154, 43] width 5 height 6
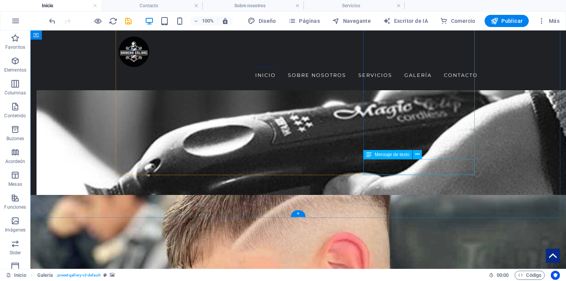
scroll to position [744, 0]
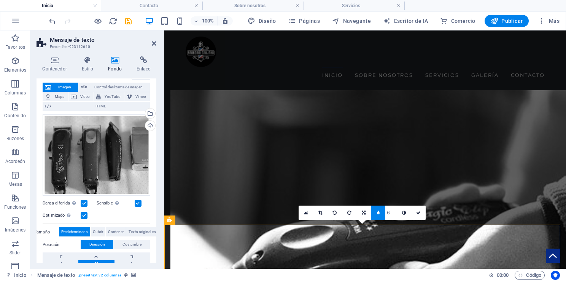
scroll to position [0, 0]
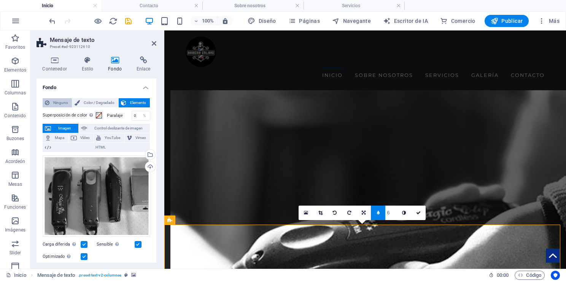
click at [61, 103] on span "Ninguno" at bounding box center [61, 102] width 18 height 9
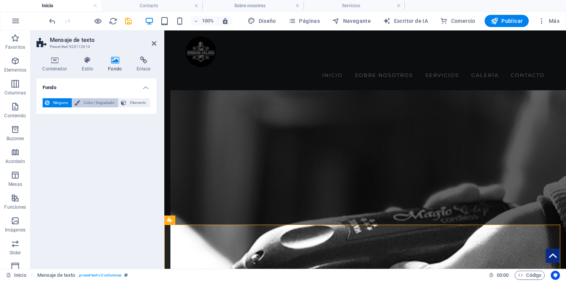
click at [113, 102] on span "Color / Degradado" at bounding box center [99, 102] width 34 height 9
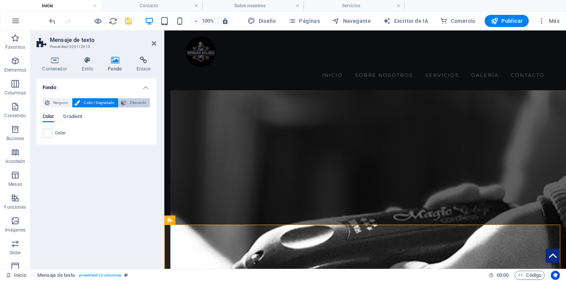
click at [134, 104] on span "Elemento" at bounding box center [138, 102] width 19 height 9
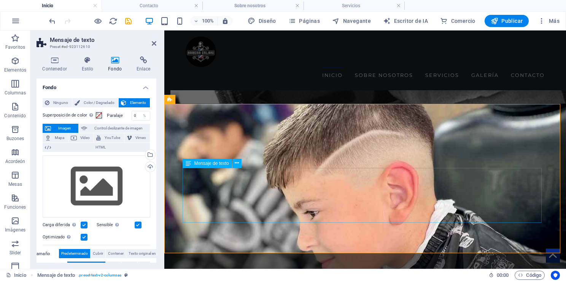
scroll to position [865, 0]
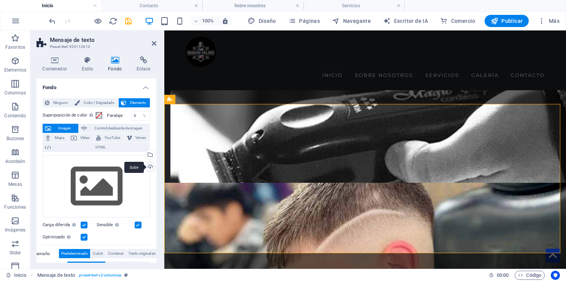
click at [146, 168] on div "Subir" at bounding box center [149, 167] width 11 height 11
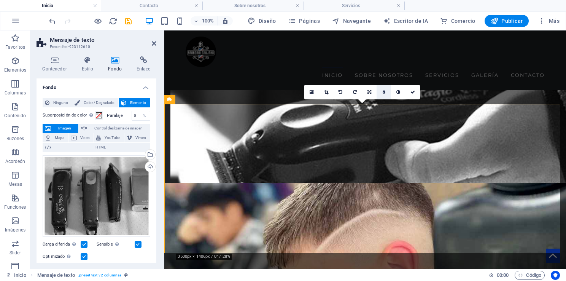
click at [382, 94] on link at bounding box center [384, 92] width 14 height 14
click at [317, 91] on link at bounding box center [320, 92] width 14 height 14
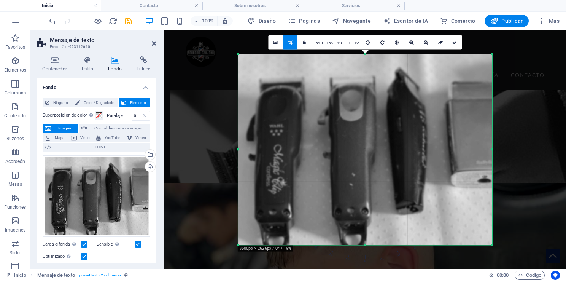
drag, startPoint x: 372, startPoint y: 188, endPoint x: 388, endPoint y: 115, distance: 74.1
click at [372, 269] on section "Favoritos Elementos Columnas Contenido Buzones Acordeón Mesas Funciones Imágene…" at bounding box center [283, 149] width 566 height 238
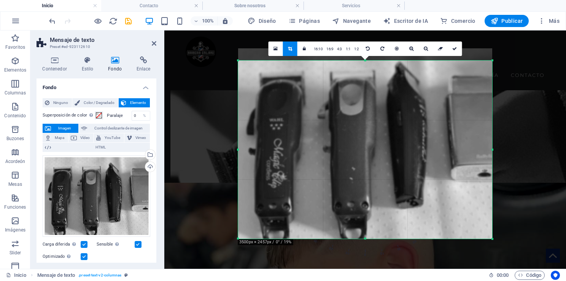
drag, startPoint x: 365, startPoint y: 54, endPoint x: 361, endPoint y: 174, distance: 119.6
click at [365, 66] on div "180 170 160 150 140 130 120 110 100 90 80 70 60 50 40 30 20 10 0 -10 -20 -30 -4…" at bounding box center [365, 150] width 254 height 178
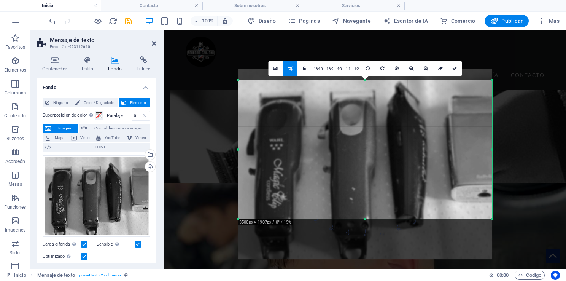
drag, startPoint x: 364, startPoint y: 238, endPoint x: 361, endPoint y: 198, distance: 40.5
click at [361, 198] on div "180 170 160 150 140 130 120 110 100 90 80 70 60 50 40 30 20 10 0 -10 -20 -30 -4…" at bounding box center [365, 149] width 254 height 139
click at [455, 69] on icon at bounding box center [455, 69] width 5 height 5
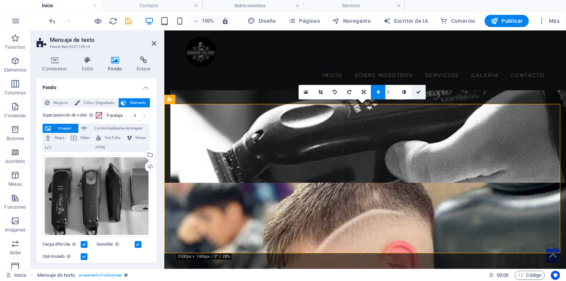
click at [419, 91] on icon at bounding box center [418, 92] width 5 height 5
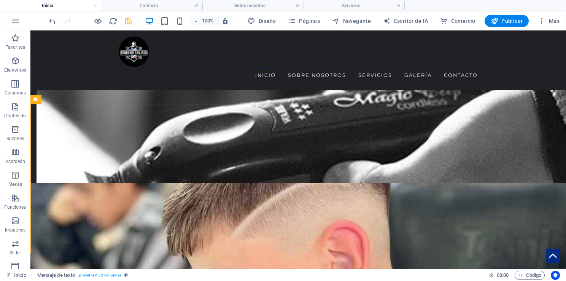
click at [132, 20] on icon "salvar" at bounding box center [128, 21] width 9 height 9
checkbox input "false"
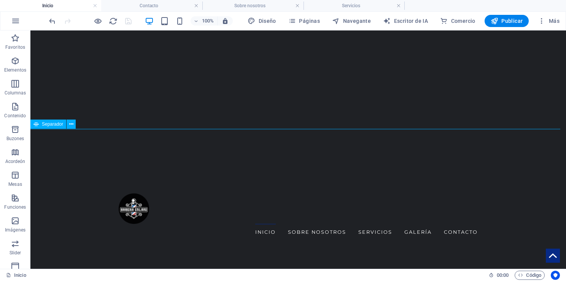
scroll to position [0, 0]
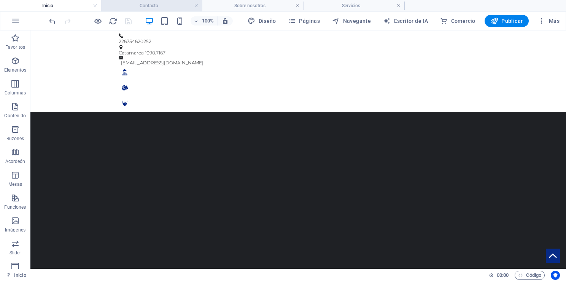
click at [154, 2] on h4 "Contacto" at bounding box center [151, 6] width 101 height 8
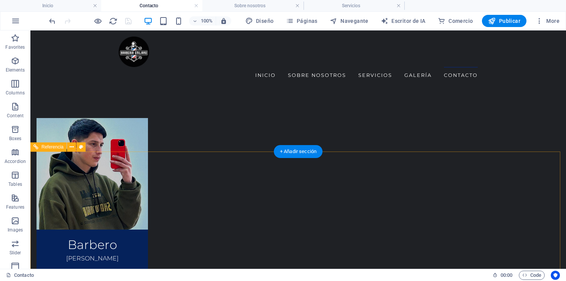
scroll to position [132, 0]
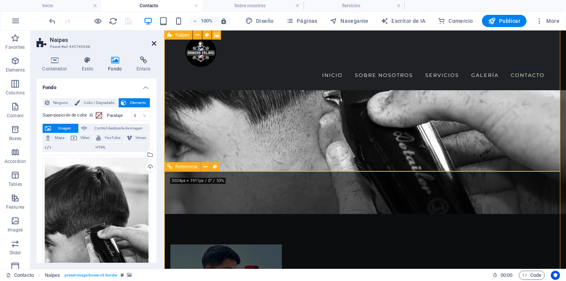
click at [152, 42] on icon at bounding box center [154, 43] width 5 height 6
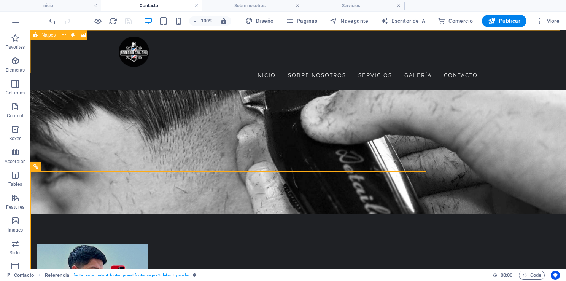
click at [152, 67] on nav "Inicio Sobre nosotros Servicios Galería Contacto" at bounding box center [298, 75] width 359 height 17
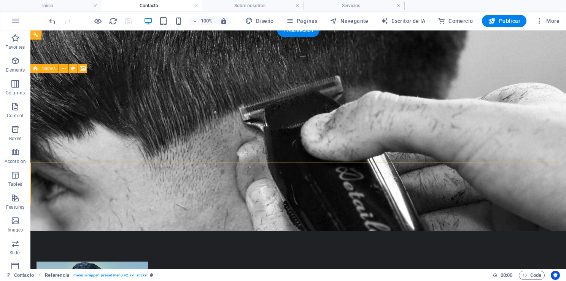
scroll to position [0, 0]
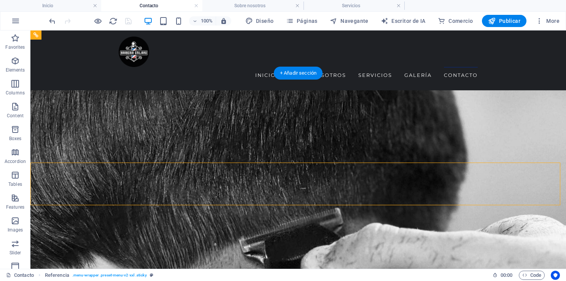
click at [517, 124] on figure at bounding box center [298, 226] width 536 height 273
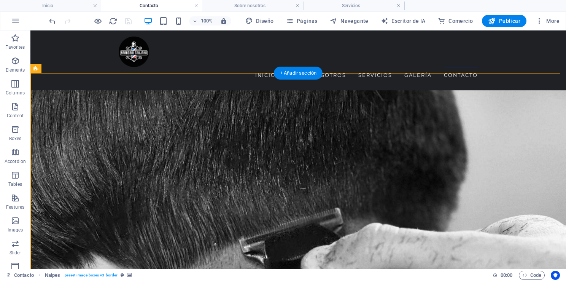
click at [517, 124] on figure at bounding box center [298, 226] width 536 height 273
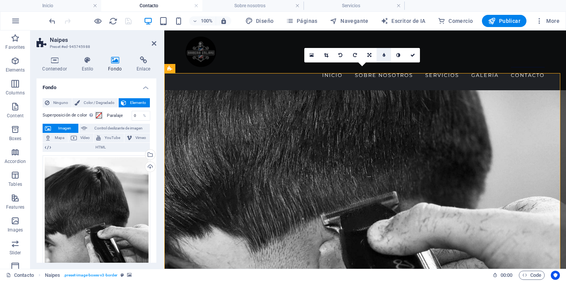
click at [386, 56] on link at bounding box center [384, 55] width 14 height 14
type input "4"
type input "3"
click at [420, 55] on icon at bounding box center [418, 55] width 5 height 5
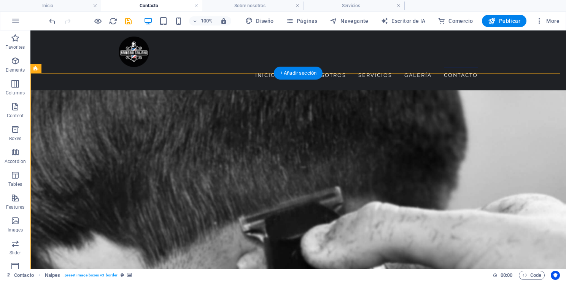
click at [502, 91] on figure at bounding box center [298, 205] width 536 height 230
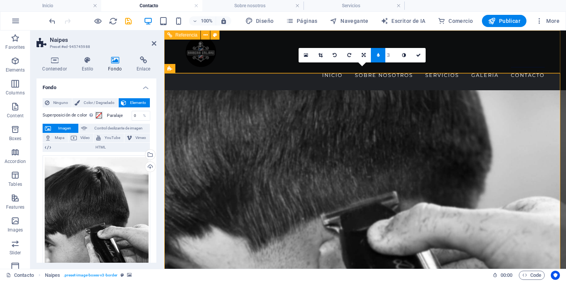
click at [235, 67] on nav "Inicio Sobre nosotros Servicios Galería Contacto" at bounding box center [365, 75] width 359 height 17
select select "rem"
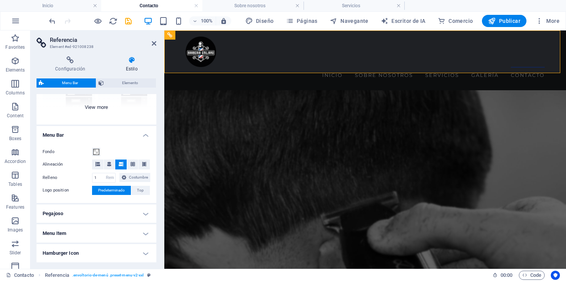
scroll to position [98, 0]
click at [95, 150] on span at bounding box center [96, 151] width 6 height 6
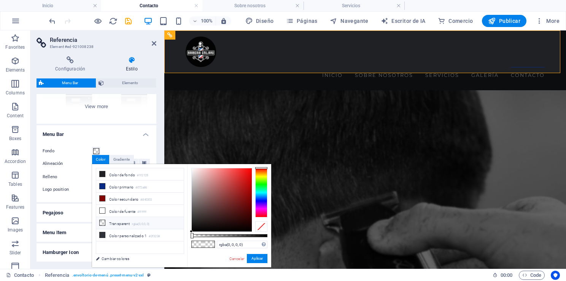
click at [103, 220] on icon at bounding box center [102, 222] width 5 height 5
click at [262, 262] on button "Aplicar" at bounding box center [257, 258] width 21 height 9
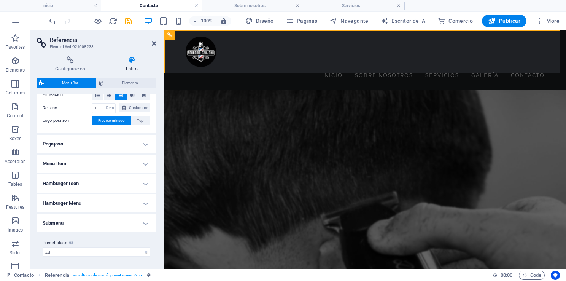
scroll to position [175, 0]
click at [257, 67] on nav "Inicio Sobre nosotros Servicios Galería Contacto" at bounding box center [365, 75] width 359 height 17
click at [205, 37] on icon at bounding box center [206, 35] width 4 height 8
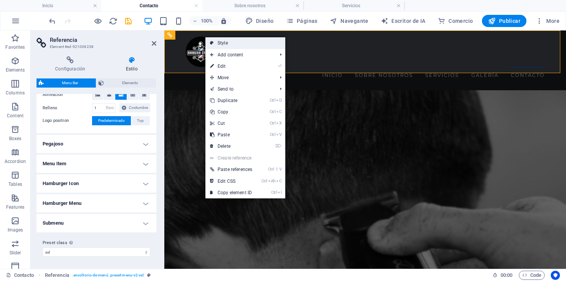
click at [227, 42] on font "Style" at bounding box center [223, 42] width 10 height 5
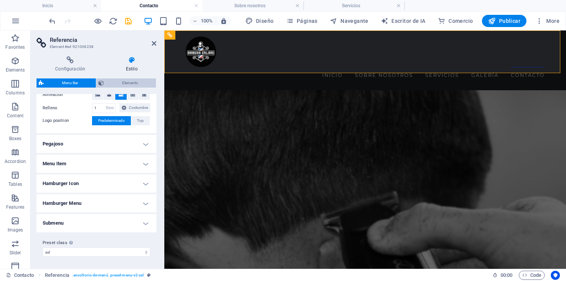
click at [116, 83] on span "Elemento" at bounding box center [130, 82] width 48 height 9
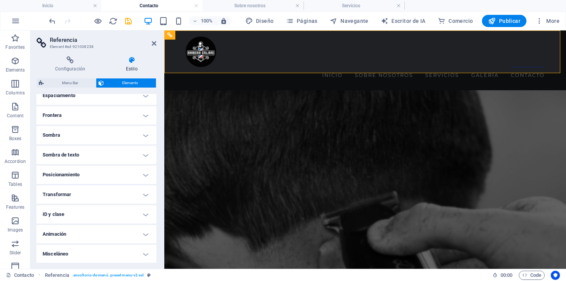
scroll to position [0, 0]
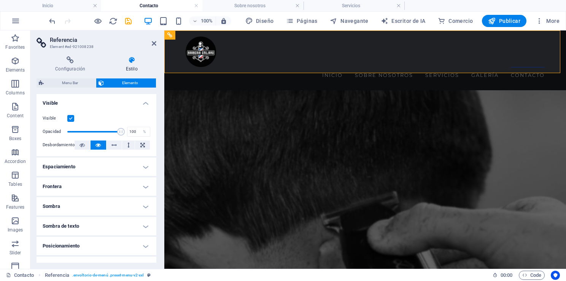
click at [70, 116] on label at bounding box center [70, 118] width 7 height 7
click at [0, 0] on input "Visible" at bounding box center [0, 0] width 0 height 0
click at [70, 116] on label at bounding box center [70, 118] width 7 height 7
click at [0, 0] on input "Visible" at bounding box center [0, 0] width 0 height 0
click at [110, 132] on span at bounding box center [94, 131] width 54 height 11
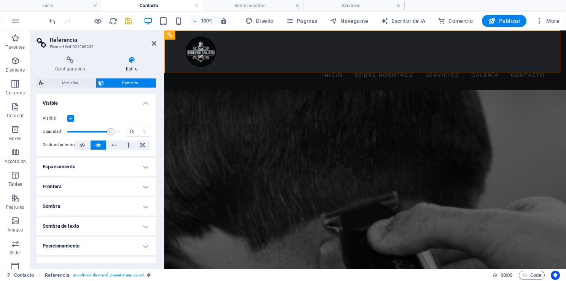
click at [91, 131] on span at bounding box center [94, 131] width 54 height 11
type input "100"
drag, startPoint x: 93, startPoint y: 131, endPoint x: 144, endPoint y: 130, distance: 50.6
click at [144, 130] on div "Opacidad 100 %" at bounding box center [97, 131] width 108 height 11
click at [70, 81] on span "Menu Bar" at bounding box center [70, 82] width 48 height 9
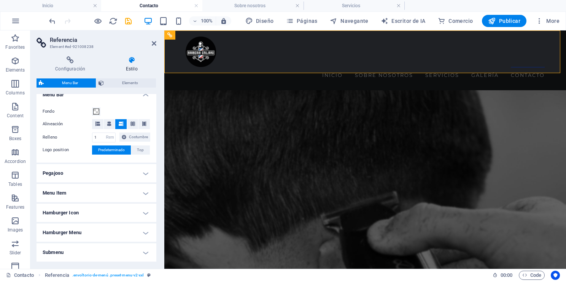
scroll to position [175, 0]
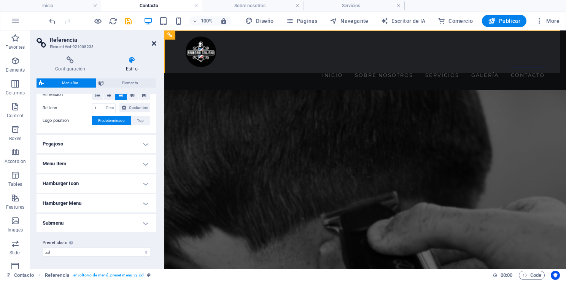
click at [156, 45] on icon at bounding box center [154, 43] width 5 height 6
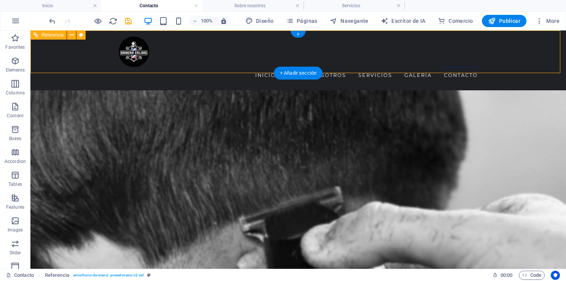
click at [206, 67] on nav "Inicio Sobre nosotros Servicios Galería Contacto" at bounding box center [298, 75] width 359 height 17
select select "rem"
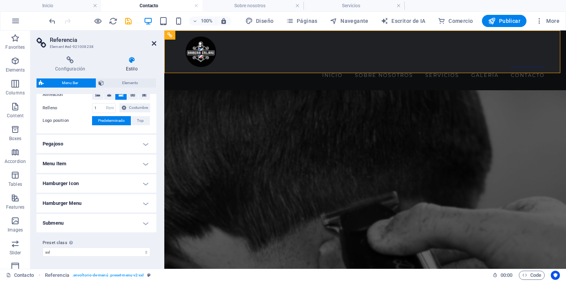
click at [155, 44] on icon at bounding box center [154, 43] width 5 height 6
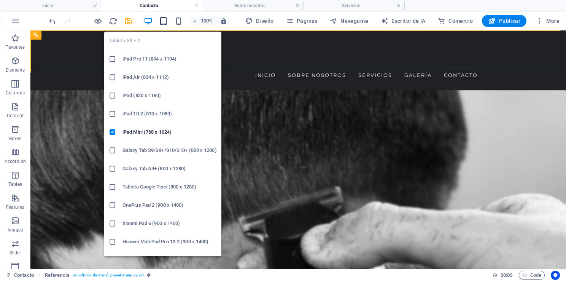
click at [166, 20] on icon "button" at bounding box center [163, 21] width 9 height 9
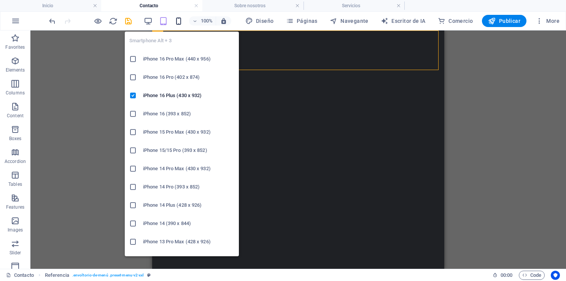
click at [179, 22] on icon "button" at bounding box center [178, 21] width 9 height 9
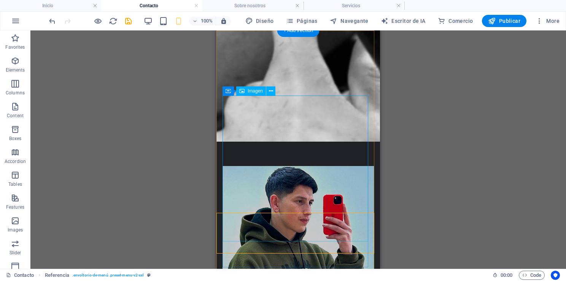
scroll to position [0, 0]
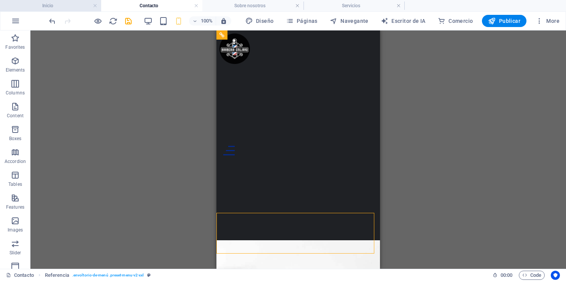
click at [73, 6] on h4 "Inicio" at bounding box center [50, 6] width 101 height 8
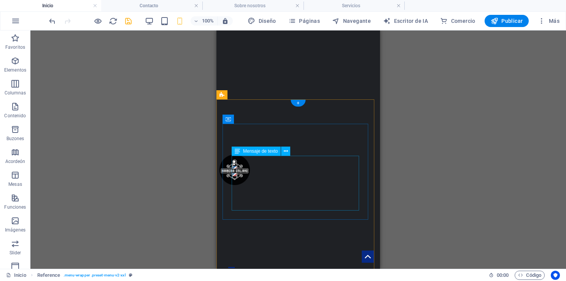
scroll to position [154, 0]
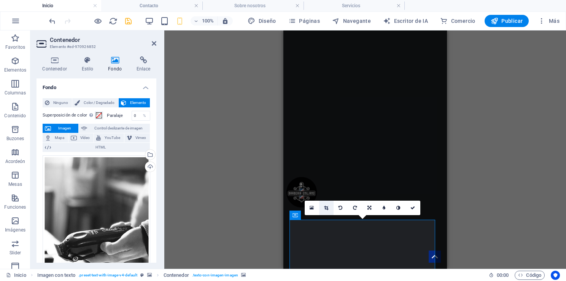
click at [326, 208] on icon at bounding box center [326, 208] width 4 height 5
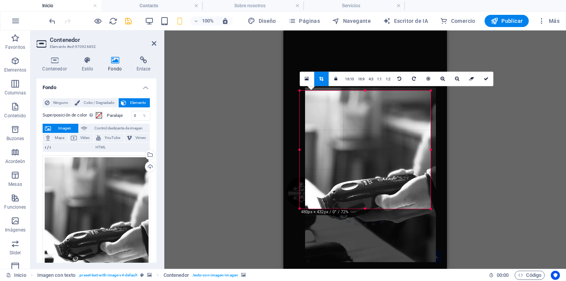
drag, startPoint x: 365, startPoint y: 92, endPoint x: 371, endPoint y: 116, distance: 24.9
click at [371, 116] on div at bounding box center [370, 175] width 131 height 175
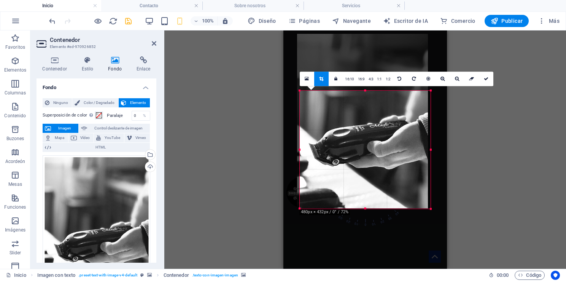
drag, startPoint x: 364, startPoint y: 144, endPoint x: 364, endPoint y: 118, distance: 26.3
click at [364, 118] on div at bounding box center [362, 121] width 131 height 175
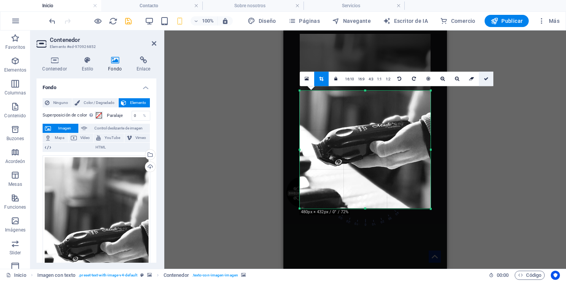
click at [484, 78] on icon at bounding box center [486, 79] width 5 height 5
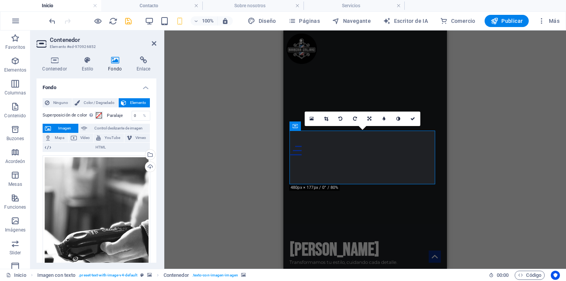
scroll to position [244, 0]
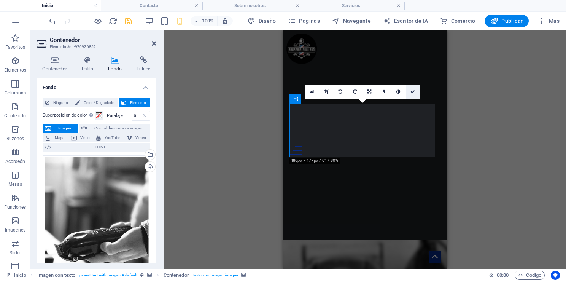
click at [410, 91] on link at bounding box center [413, 92] width 14 height 14
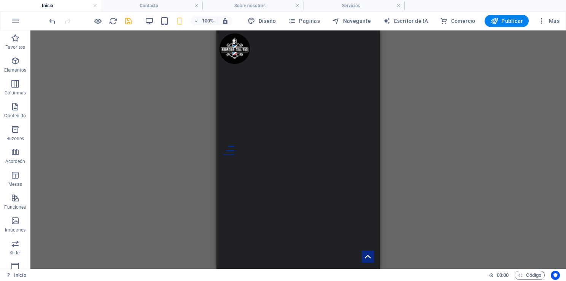
scroll to position [1529, 0]
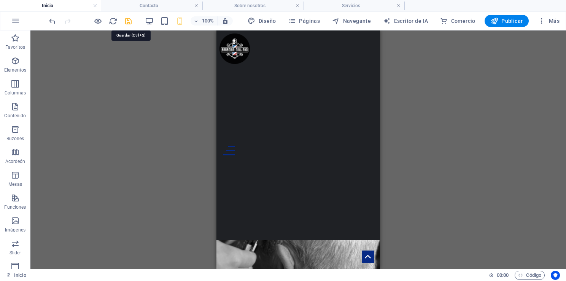
click at [129, 24] on icon "salvar" at bounding box center [128, 21] width 9 height 9
checkbox input "false"
click at [151, 25] on icon "button" at bounding box center [149, 21] width 9 height 9
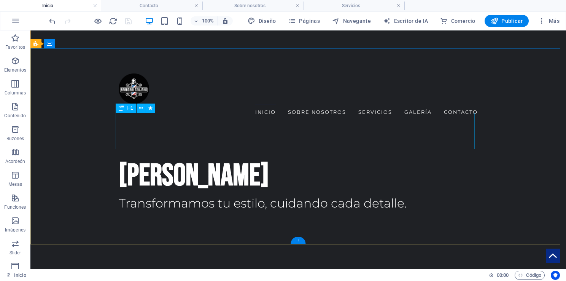
scroll to position [0, 0]
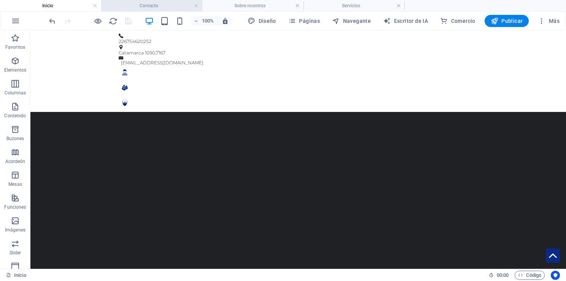
click at [152, 5] on h4 "Contacto" at bounding box center [151, 6] width 101 height 8
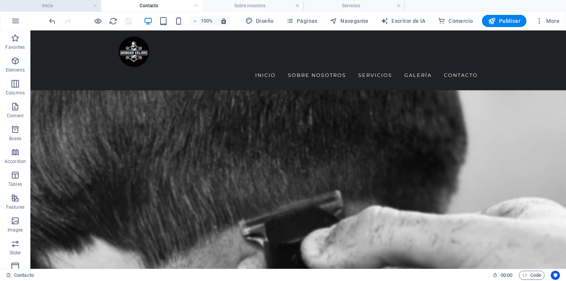
click at [62, 7] on h4 "Inicio" at bounding box center [50, 6] width 101 height 8
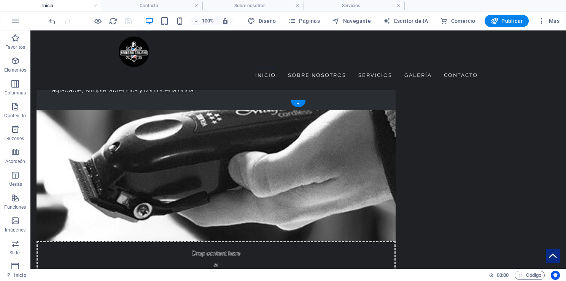
scroll to position [600, 0]
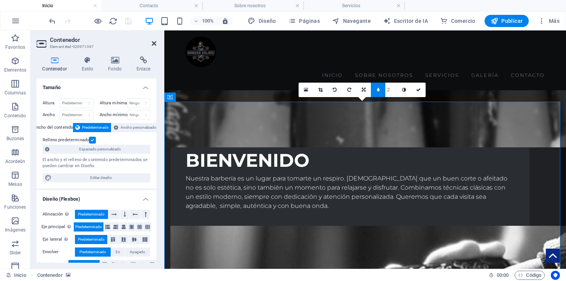
click at [152, 43] on icon at bounding box center [154, 43] width 5 height 6
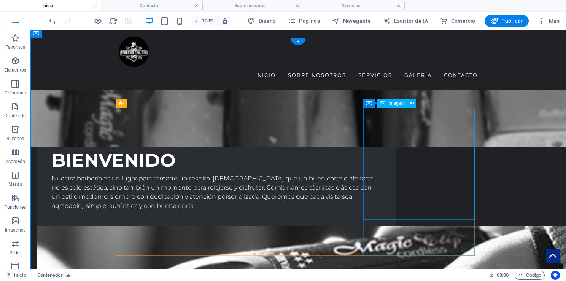
scroll to position [664, 0]
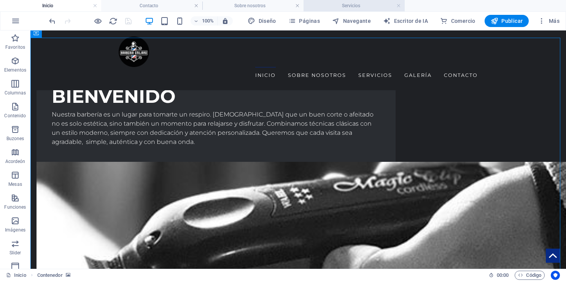
click at [352, 3] on h4 "Servicios" at bounding box center [354, 6] width 101 height 8
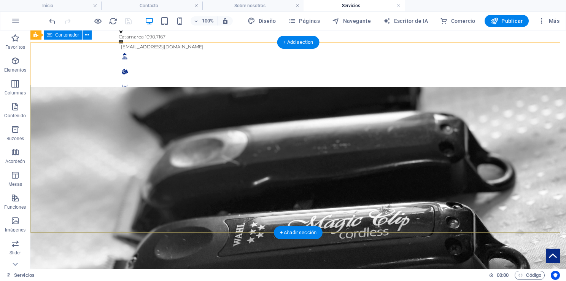
scroll to position [0, 0]
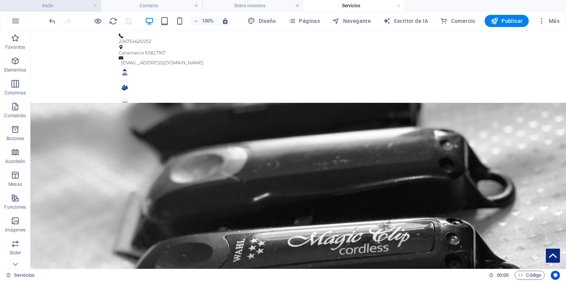
click at [78, 5] on h4 "Inicio" at bounding box center [50, 6] width 101 height 8
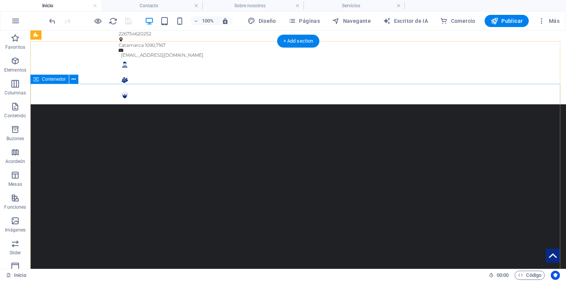
scroll to position [8, 0]
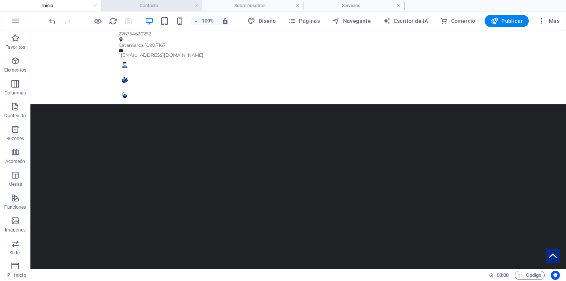
click at [133, 3] on h4 "Contacto" at bounding box center [151, 6] width 101 height 8
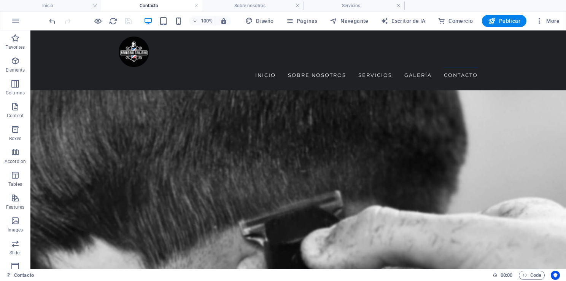
scroll to position [0, 0]
click at [70, 4] on h4 "Inicio" at bounding box center [50, 6] width 101 height 8
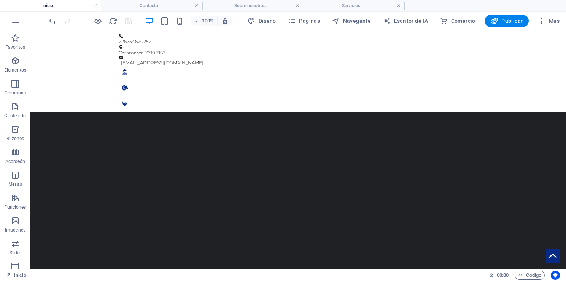
scroll to position [8, 0]
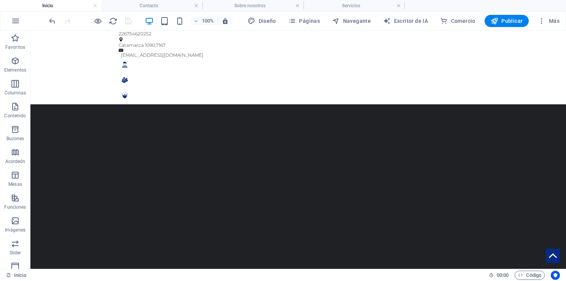
click at [64, 6] on h4 "Inicio" at bounding box center [50, 6] width 101 height 8
click at [173, 4] on h4 "Contacto" at bounding box center [151, 6] width 101 height 8
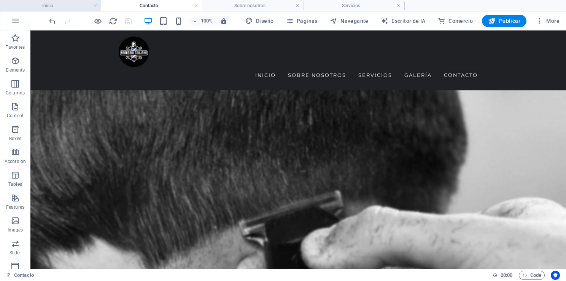
scroll to position [0, 0]
click at [44, 8] on h4 "Inicio" at bounding box center [50, 6] width 101 height 8
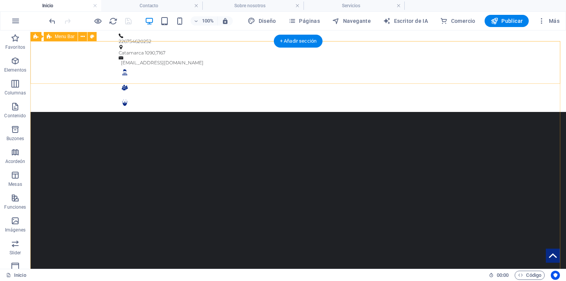
scroll to position [8, 0]
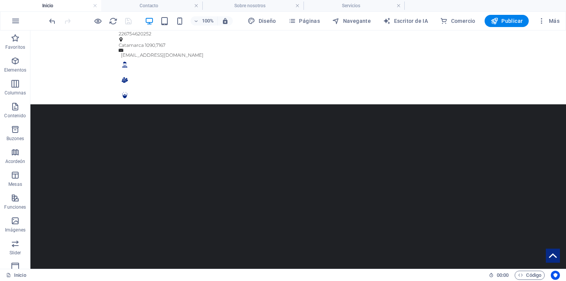
click at [48, 4] on h4 "Inicio" at bounding box center [50, 6] width 101 height 8
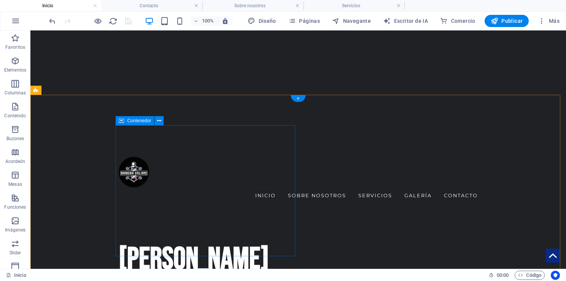
scroll to position [201, 0]
